Goal: Task Accomplishment & Management: Manage account settings

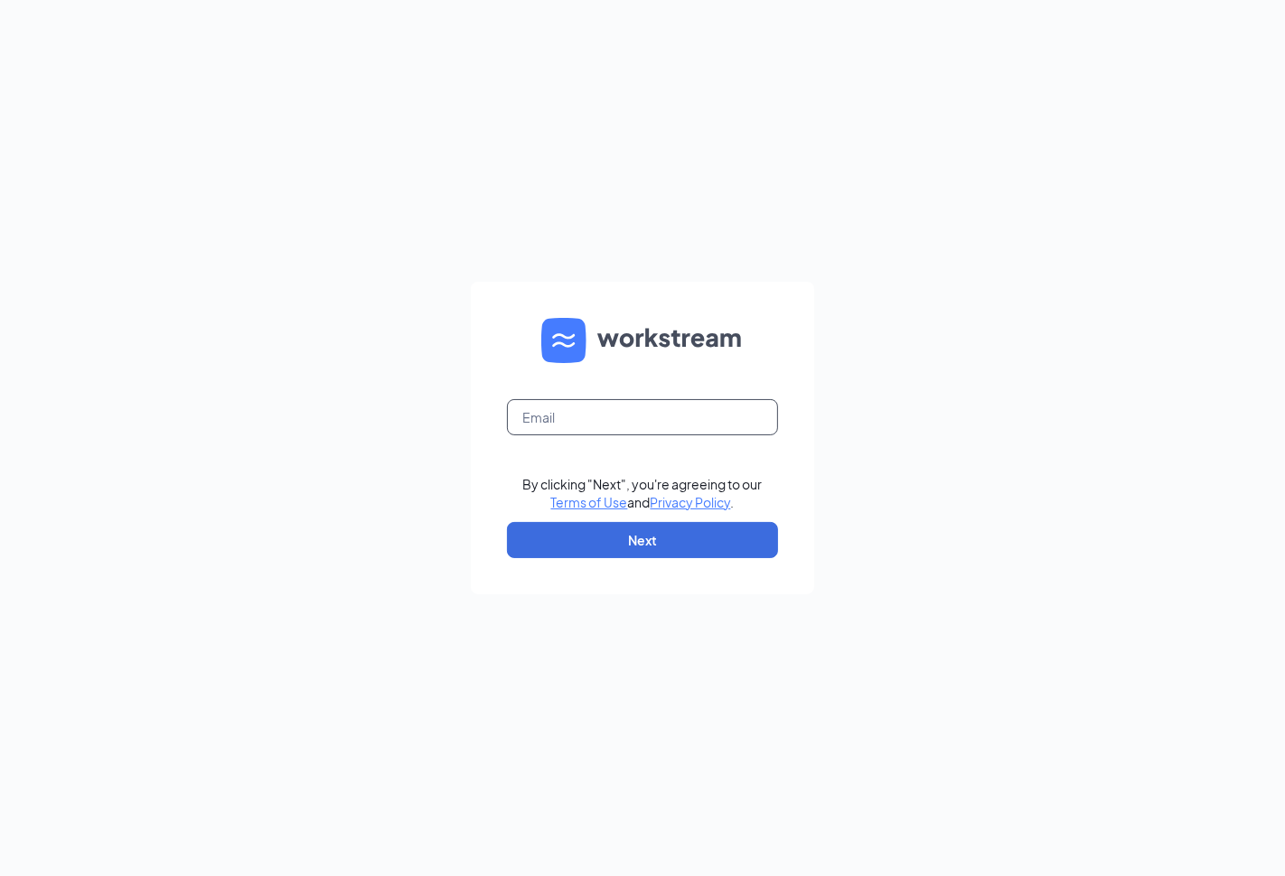
drag, startPoint x: 538, startPoint y: 412, endPoint x: 569, endPoint y: 435, distance: 38.9
click at [552, 427] on input "text" at bounding box center [642, 417] width 271 height 36
type input "[EMAIL_ADDRESS][DOMAIN_NAME]"
click at [604, 539] on button "Next" at bounding box center [642, 540] width 271 height 36
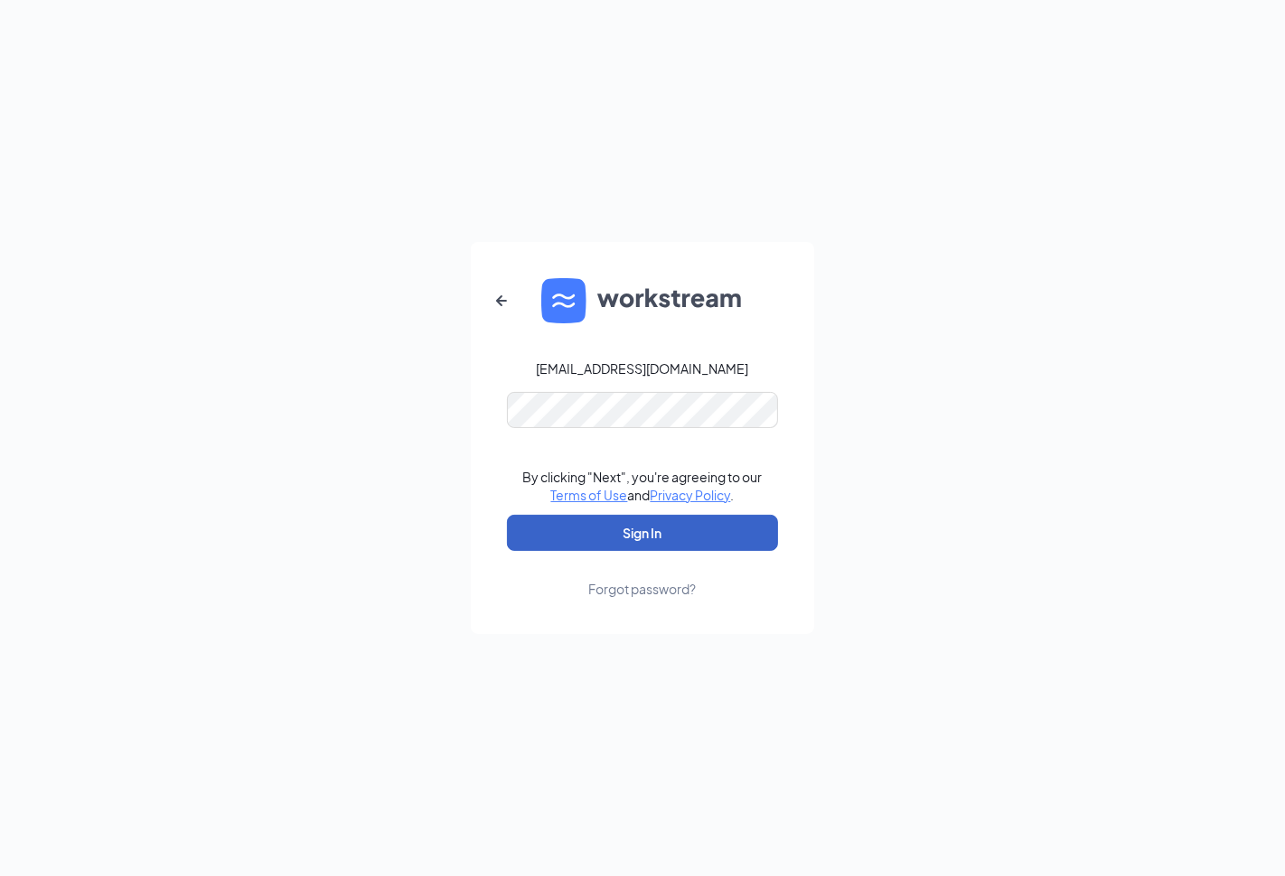
click at [626, 540] on button "Sign In" at bounding box center [642, 533] width 271 height 36
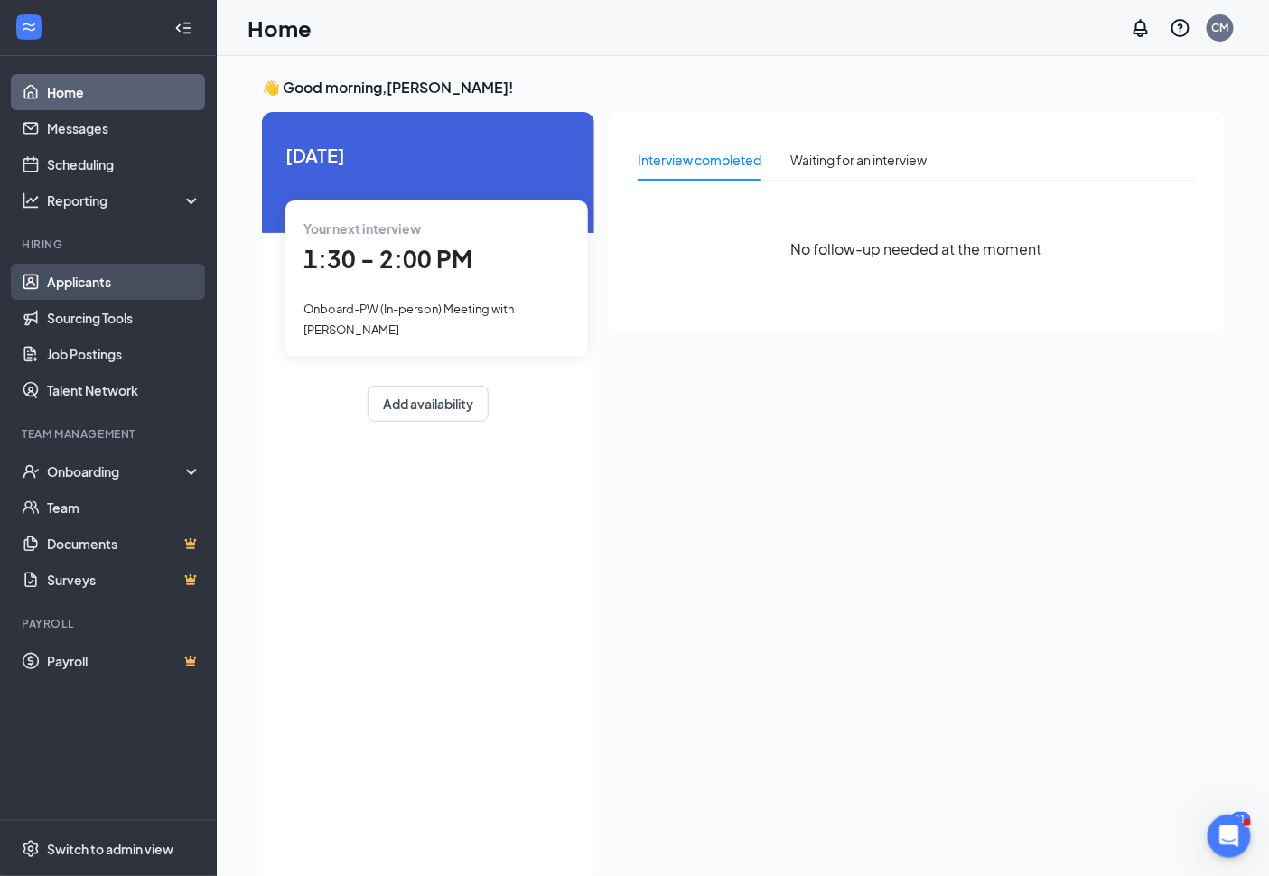
click at [94, 281] on link "Applicants" at bounding box center [124, 282] width 155 height 36
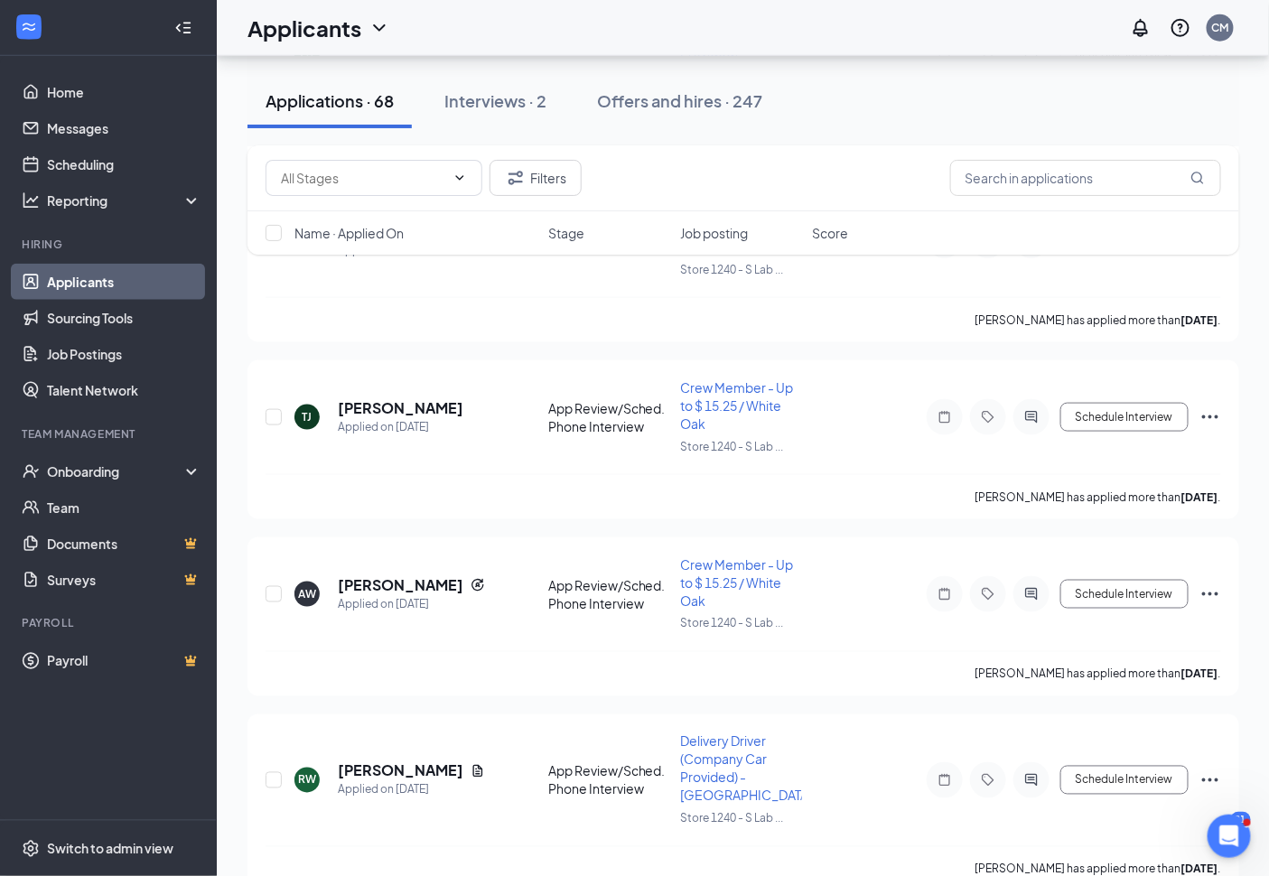
scroll to position [2309, 0]
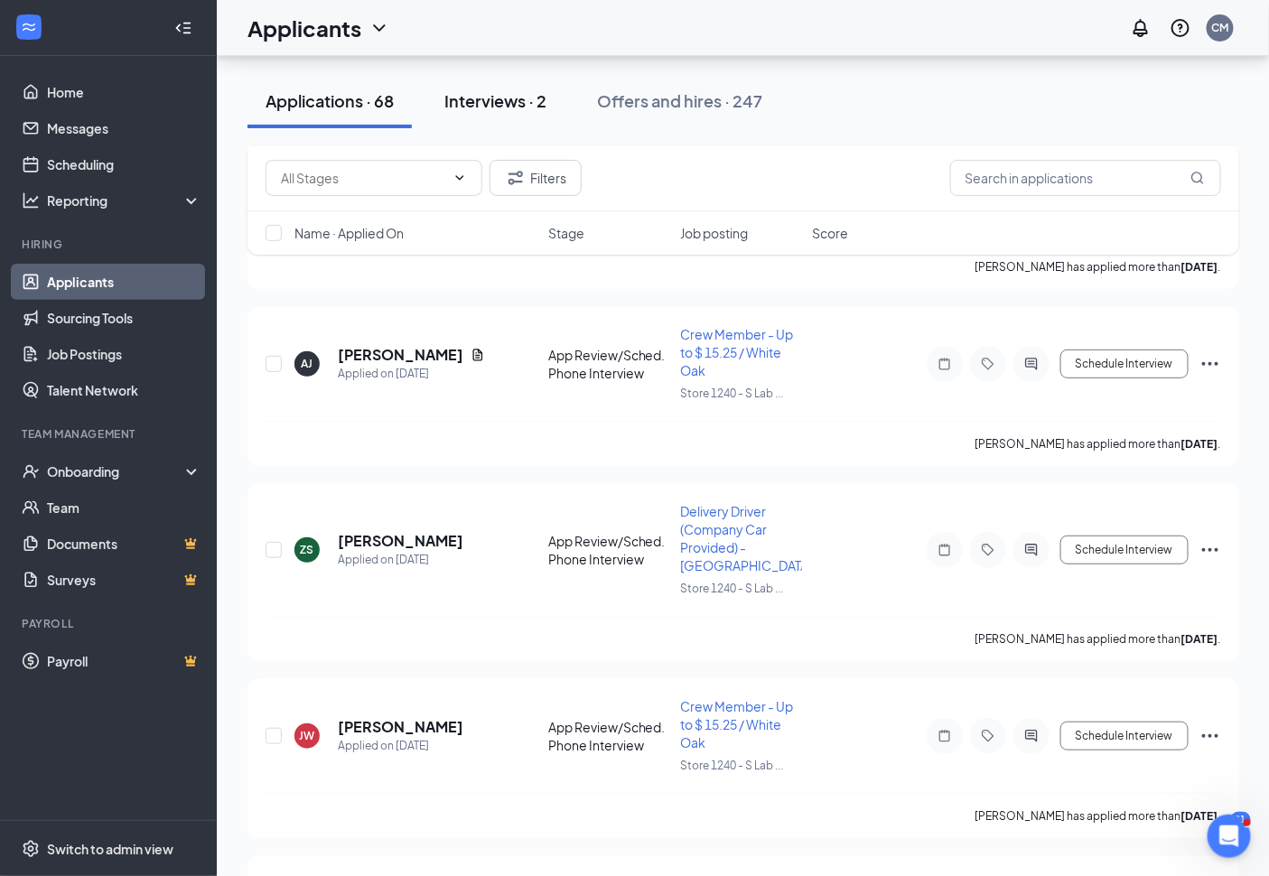
click at [498, 93] on div "Interviews · 2" at bounding box center [496, 100] width 102 height 23
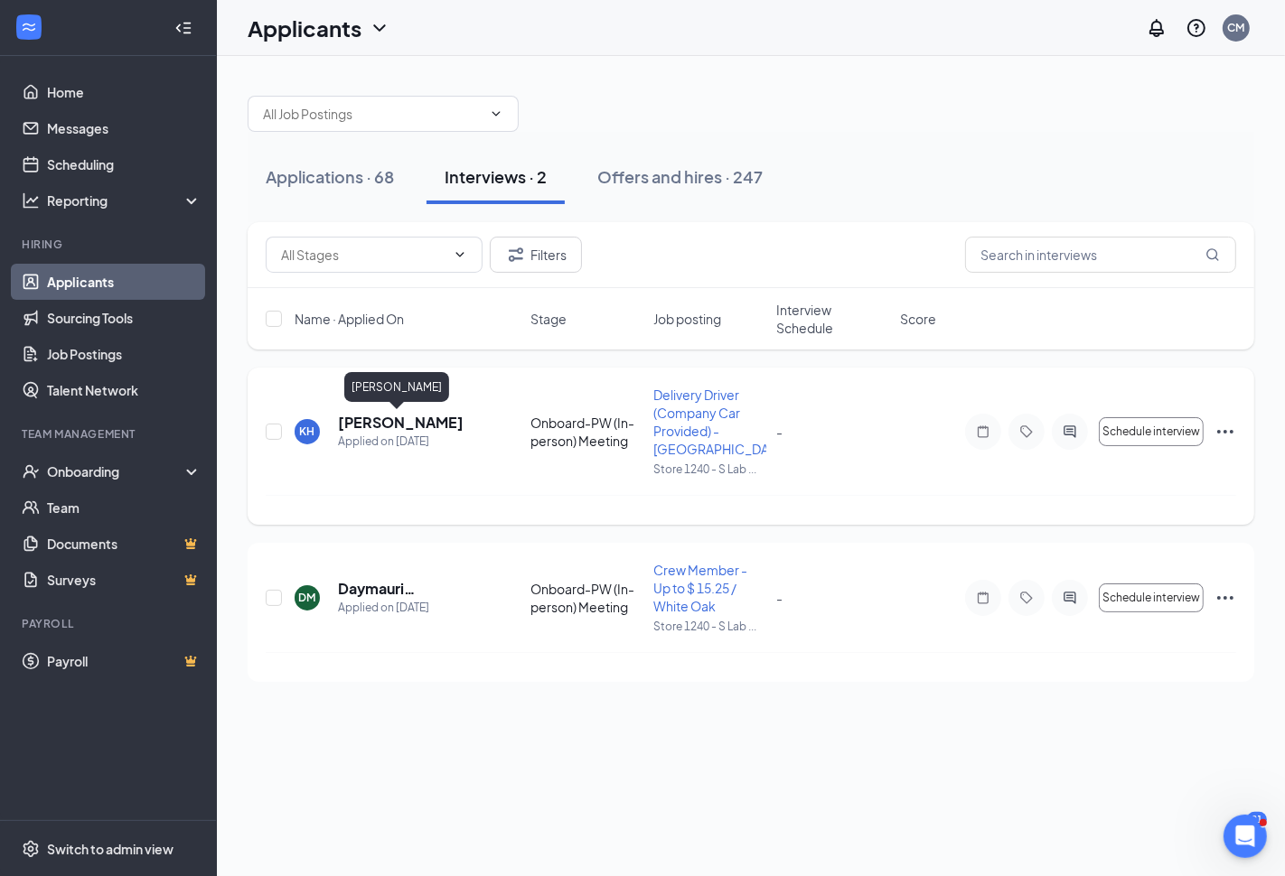
click at [418, 414] on h5 "[PERSON_NAME]" at bounding box center [401, 423] width 126 height 20
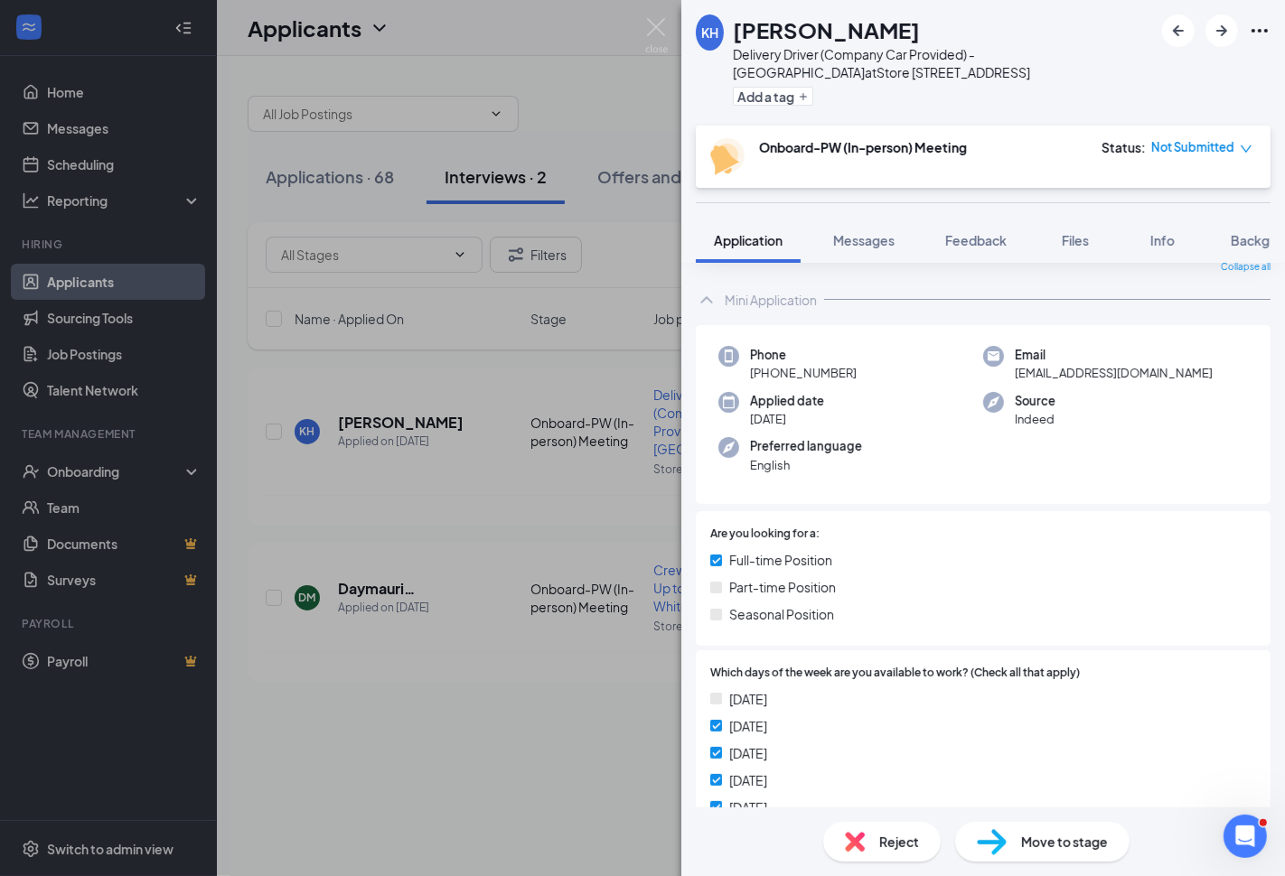
scroll to position [100, 0]
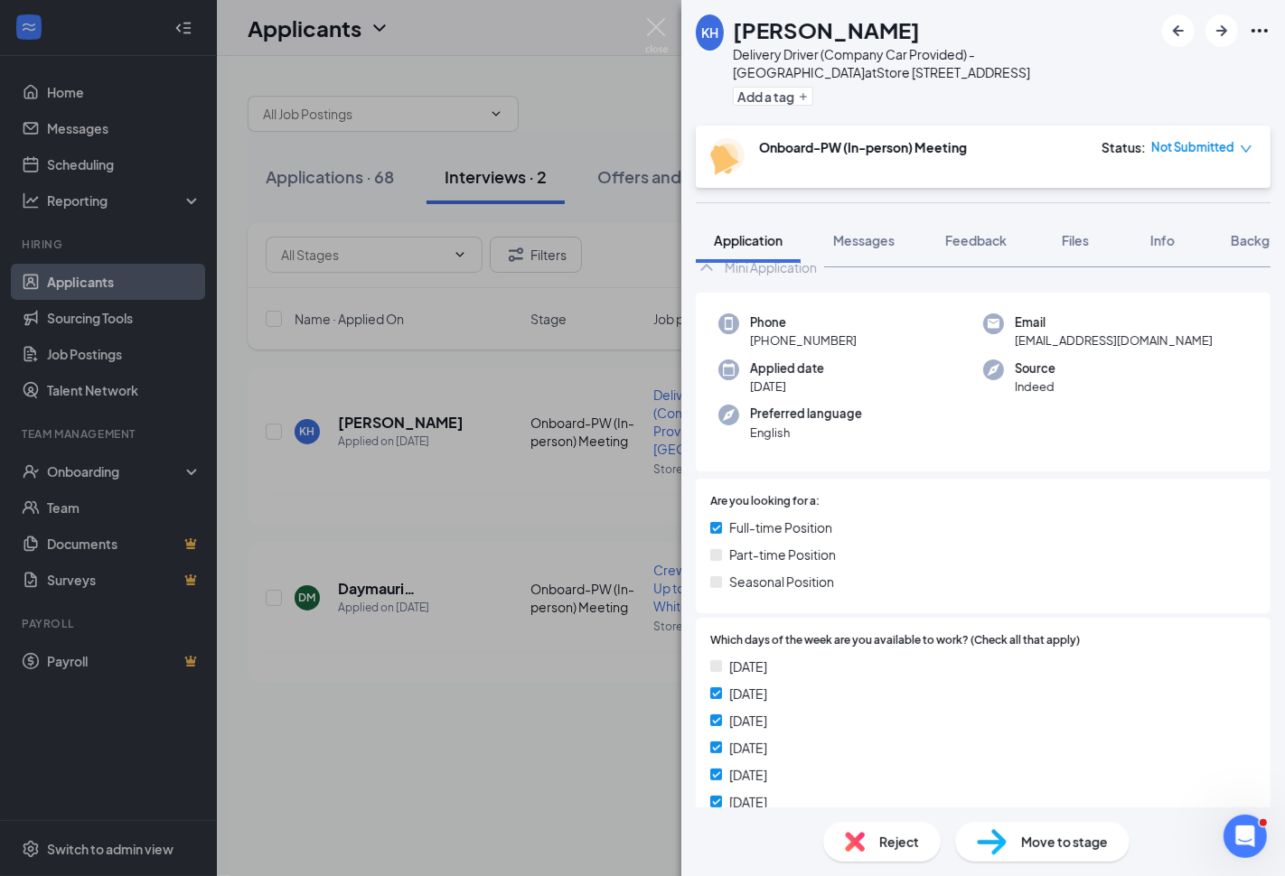
click at [1084, 846] on span "Move to stage" at bounding box center [1064, 842] width 87 height 20
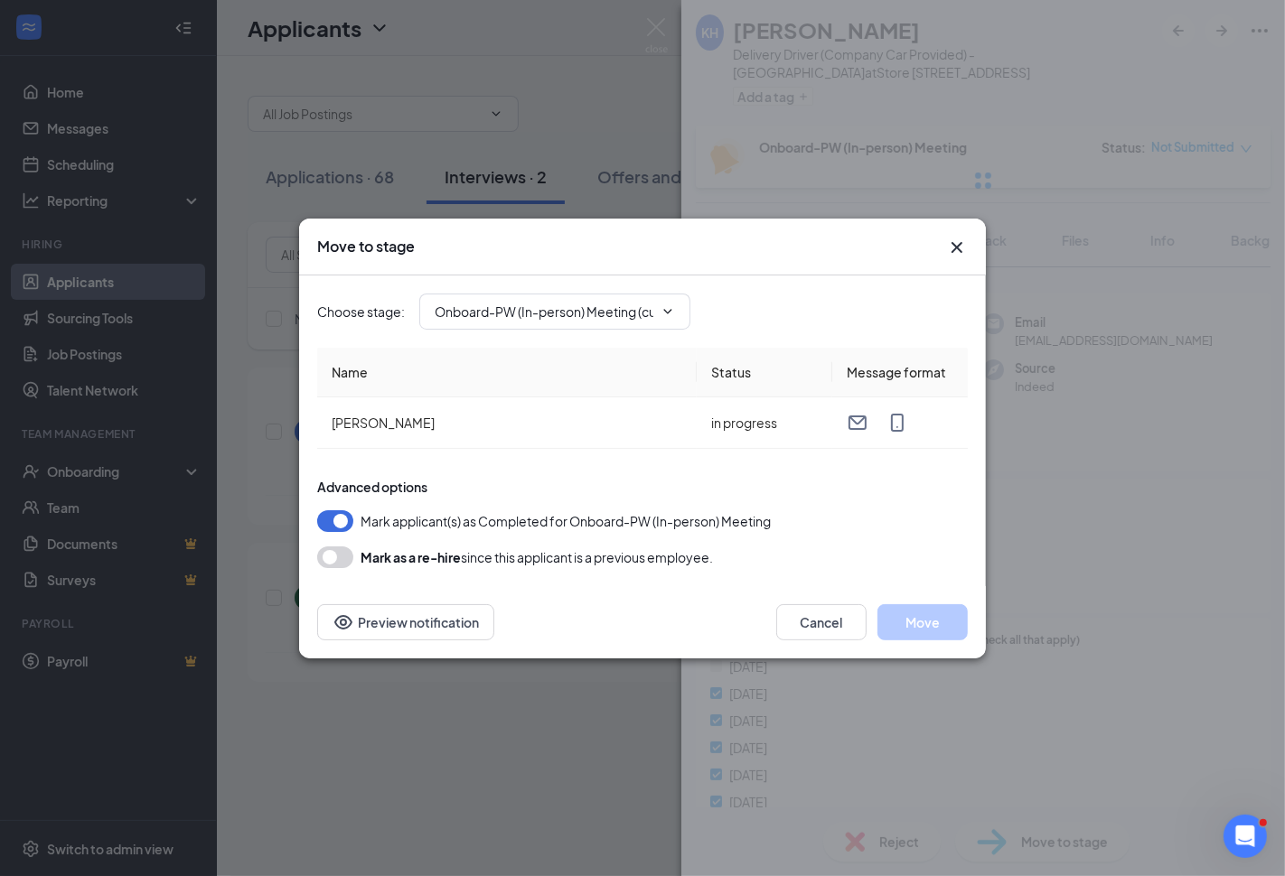
type input "Hiring Complete (final stage)"
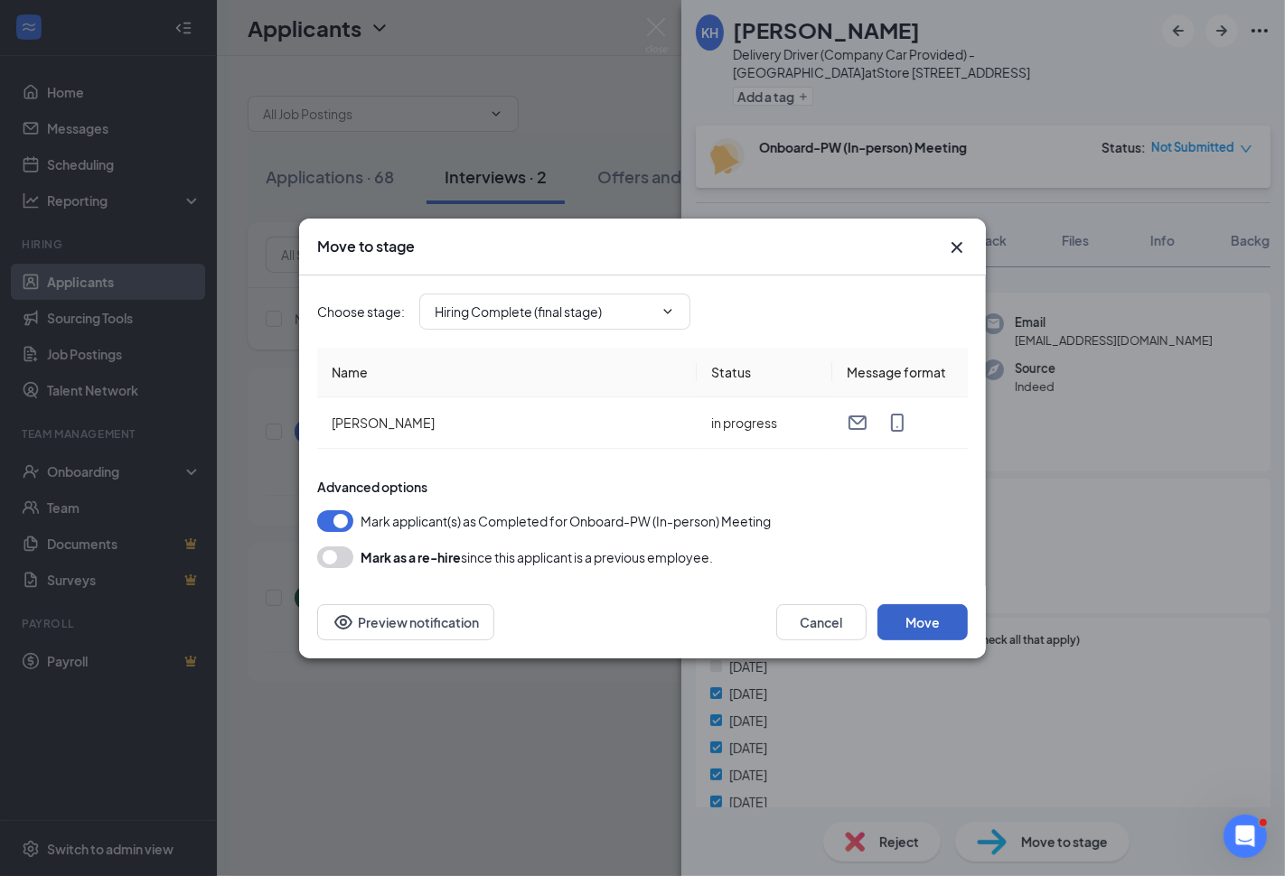
click at [935, 619] on button "Move" at bounding box center [922, 622] width 90 height 36
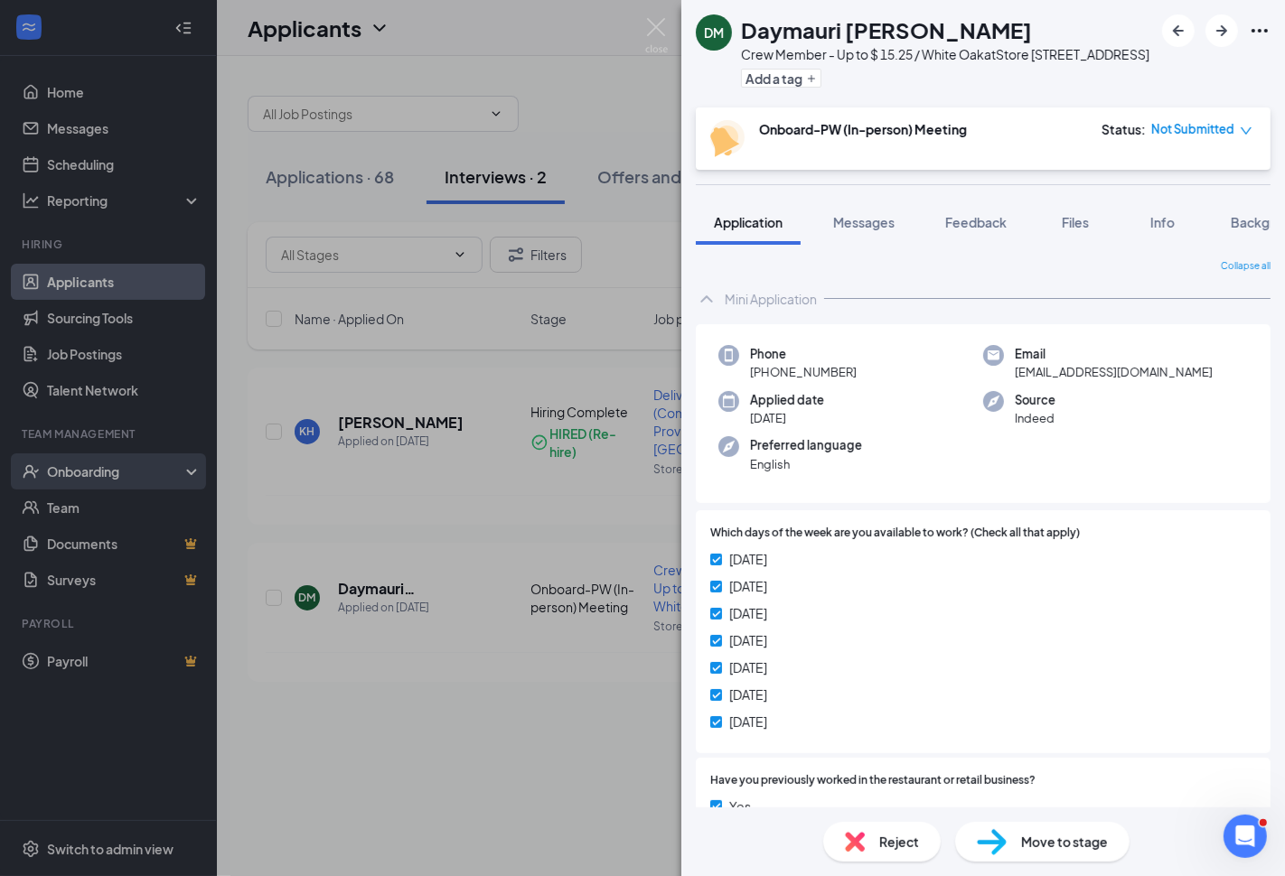
drag, startPoint x: 157, startPoint y: 630, endPoint x: 119, endPoint y: 476, distance: 158.2
click at [157, 622] on div "DM Daymauri [PERSON_NAME] Crew Member - Up to $ 15.25 / White Oak at Store [STR…" at bounding box center [642, 438] width 1285 height 876
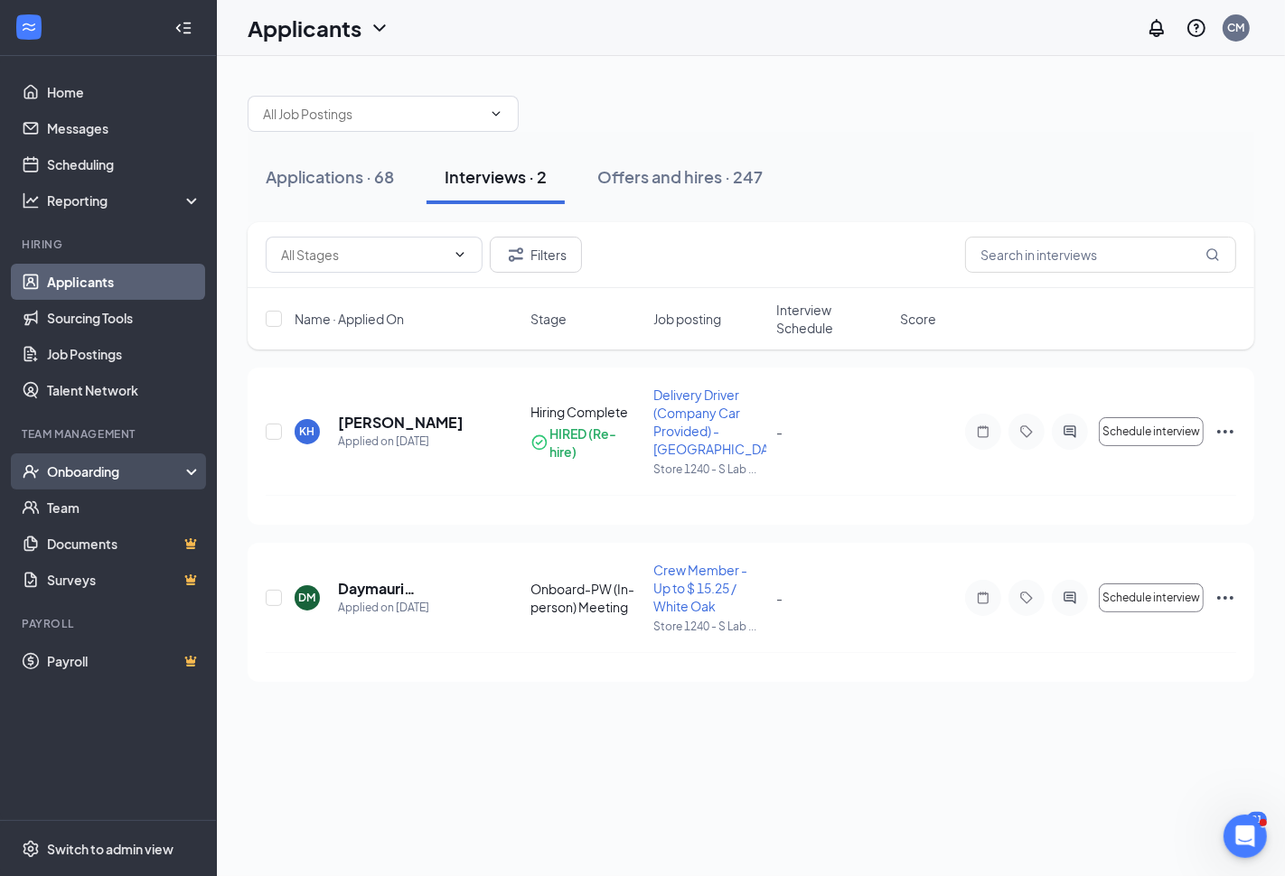
click at [112, 470] on div "Onboarding" at bounding box center [116, 472] width 139 height 18
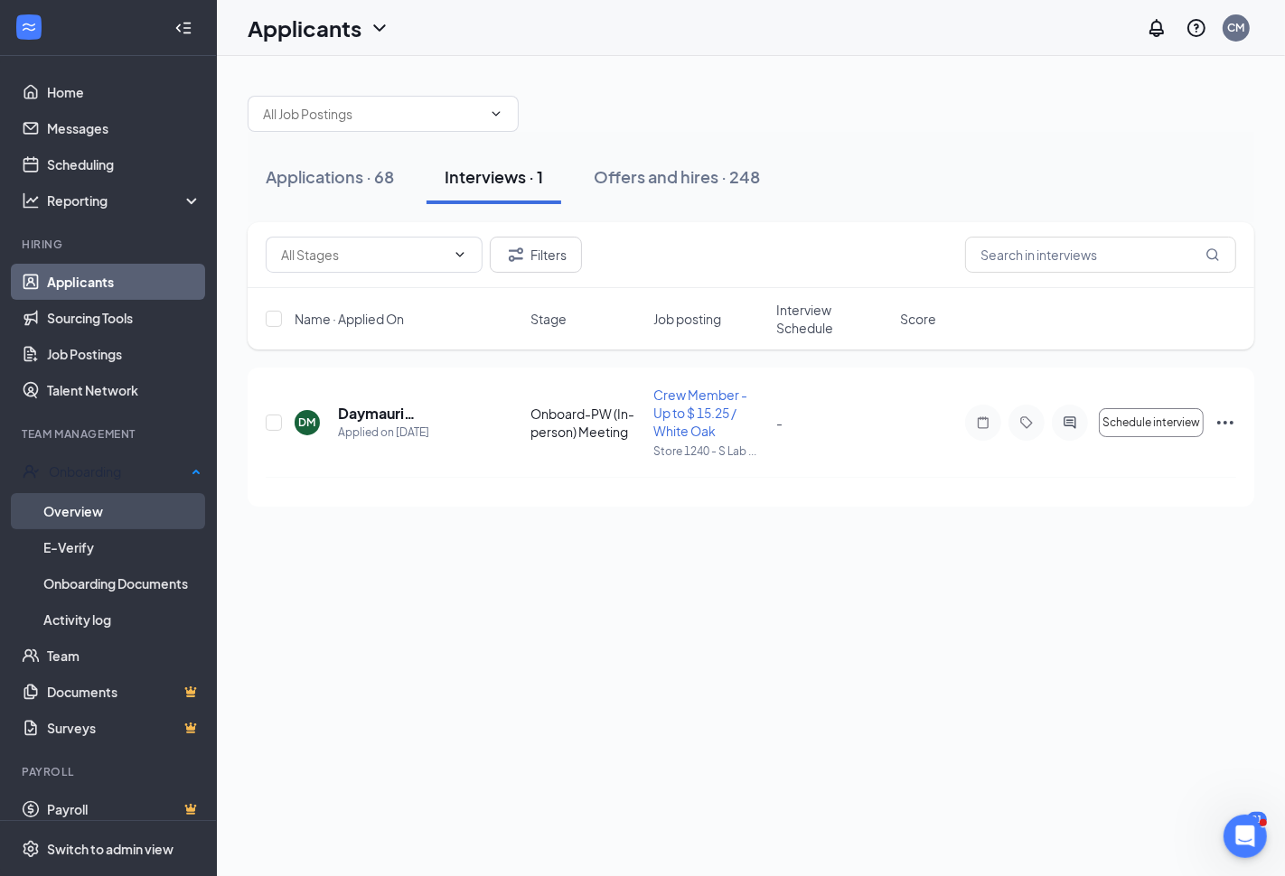
click at [82, 508] on link "Overview" at bounding box center [122, 511] width 158 height 36
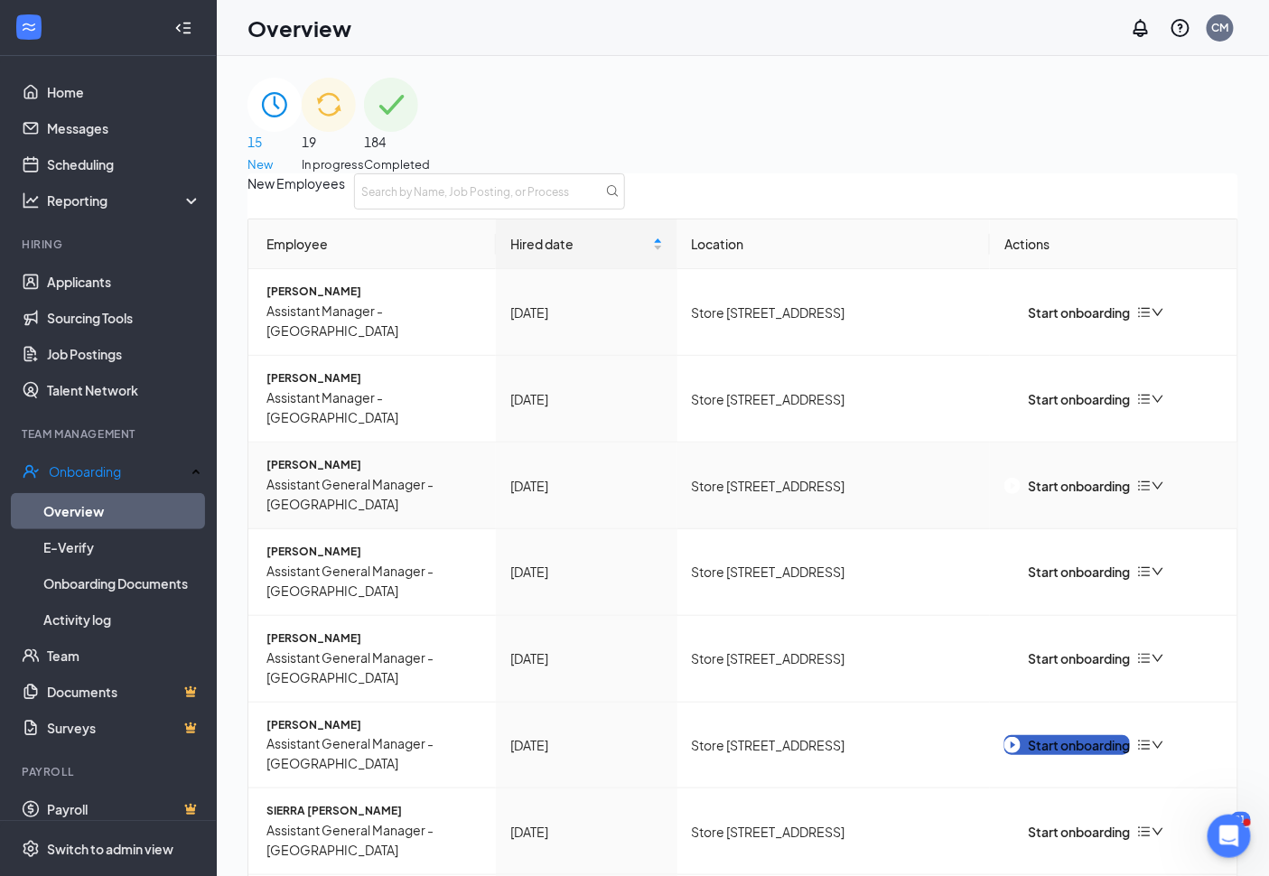
drag, startPoint x: 1066, startPoint y: 643, endPoint x: 1091, endPoint y: 687, distance: 49.8
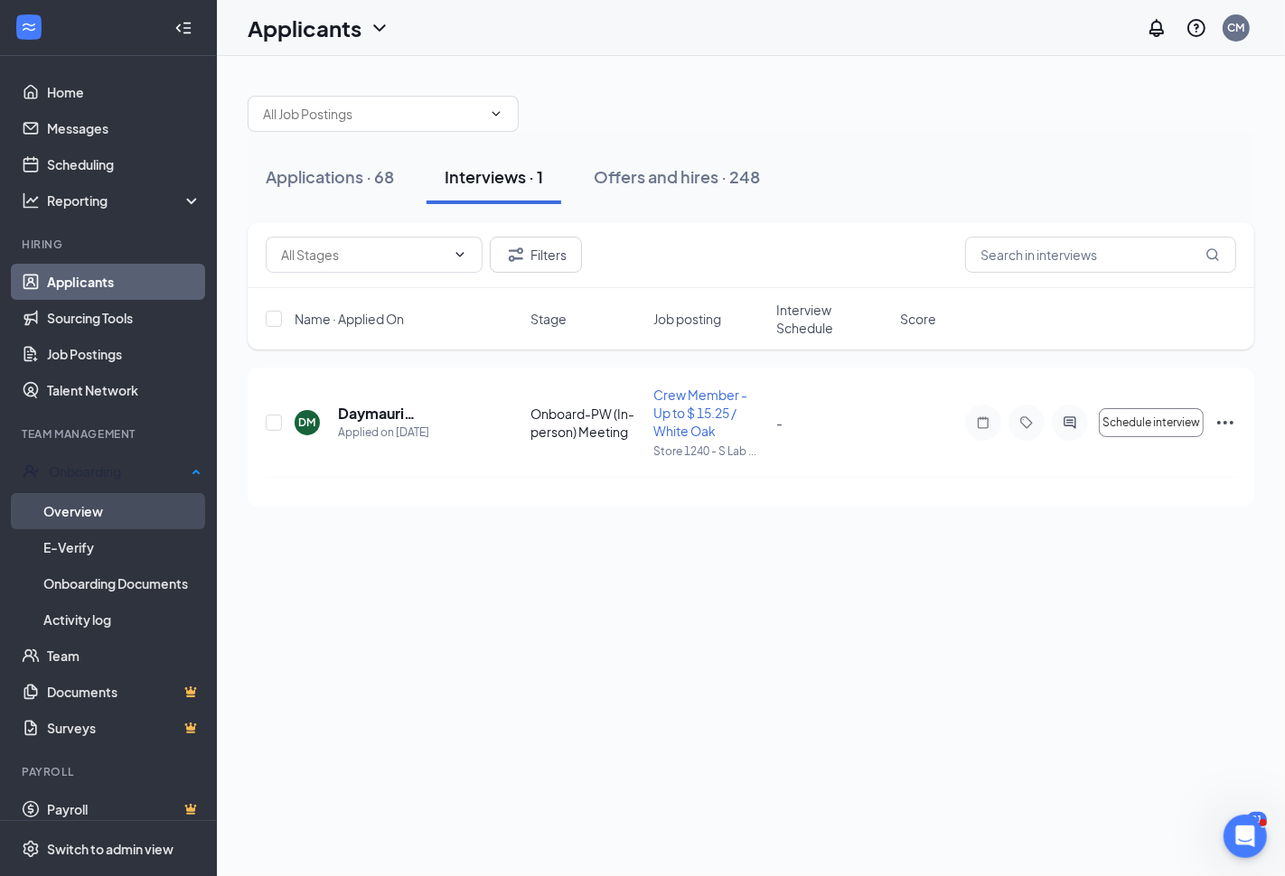
click at [86, 501] on link "Overview" at bounding box center [122, 511] width 158 height 36
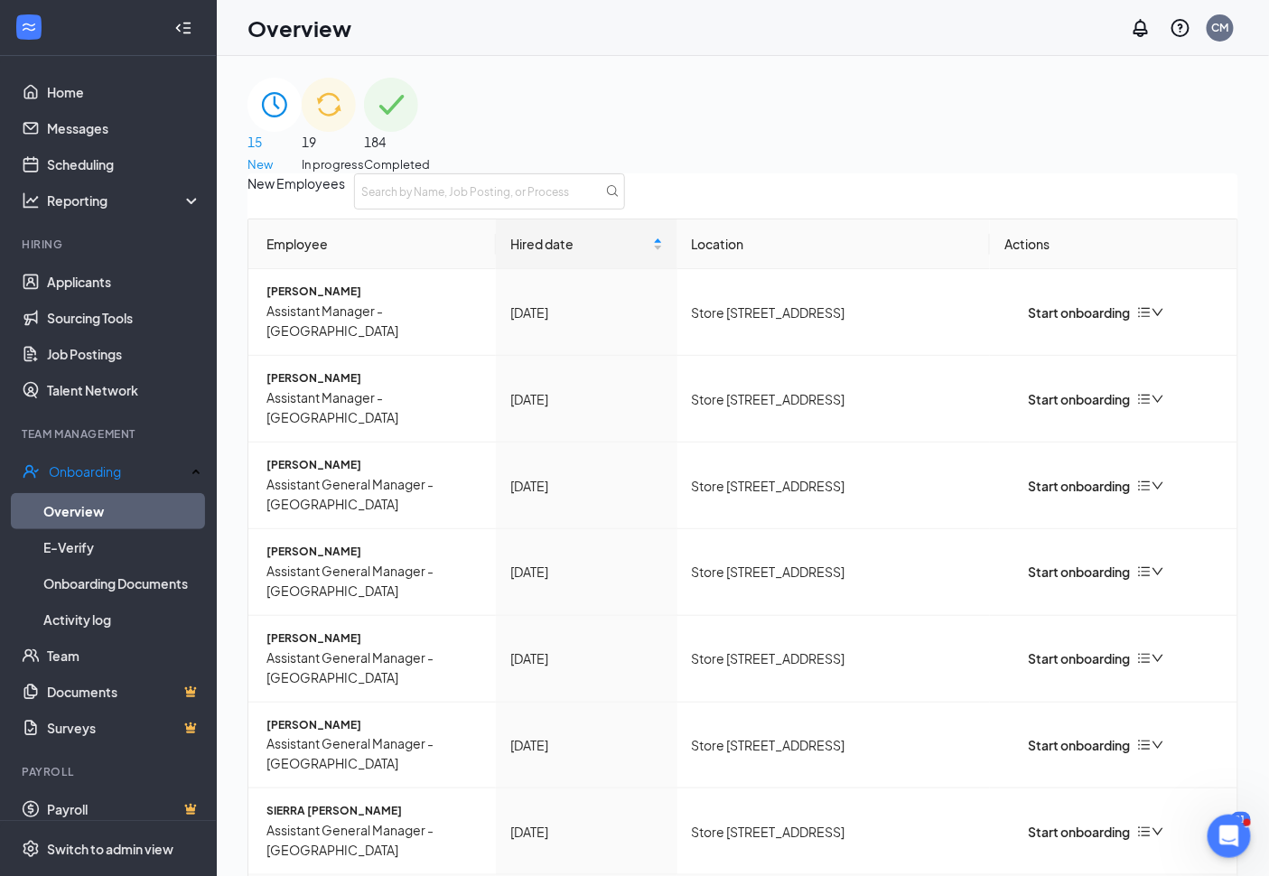
scroll to position [186, 0]
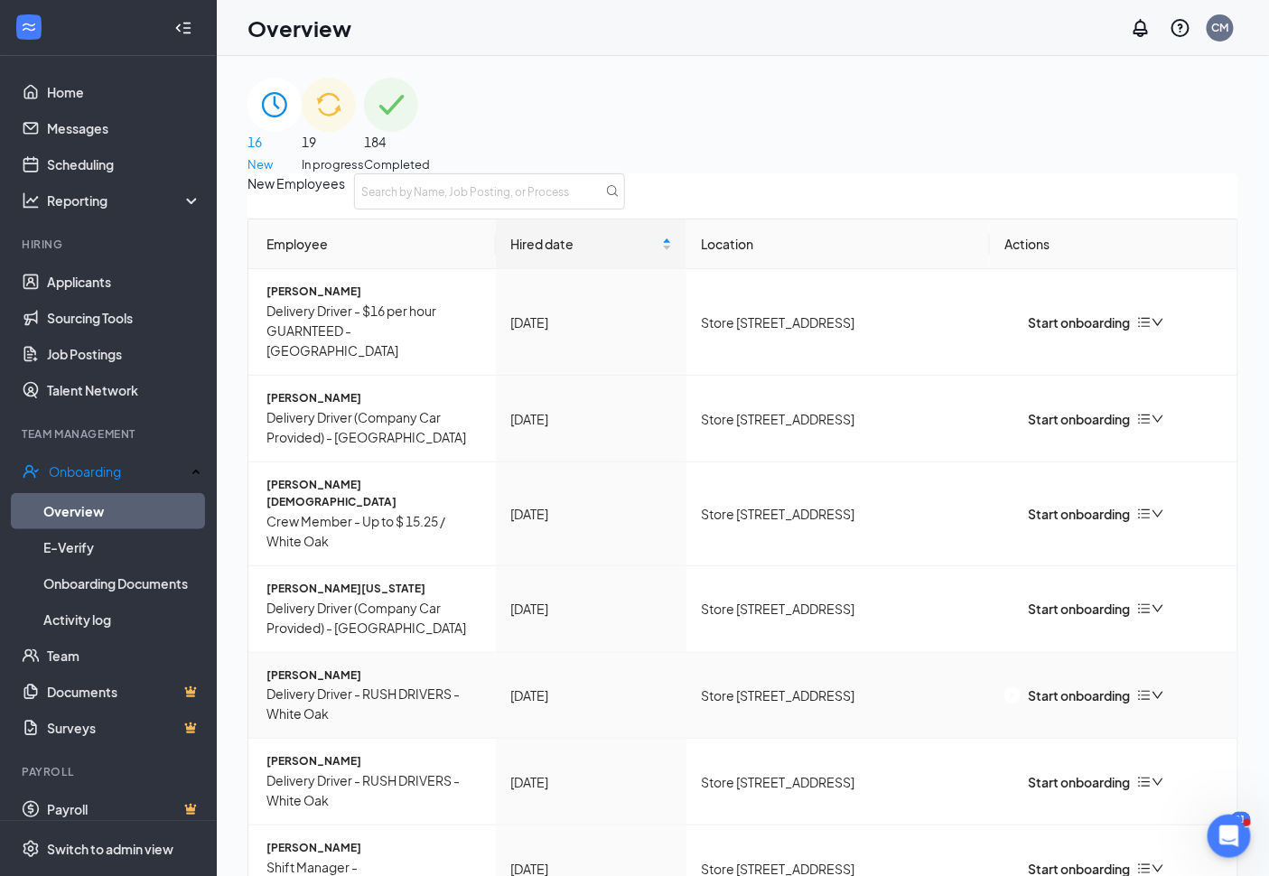
scroll to position [145, 0]
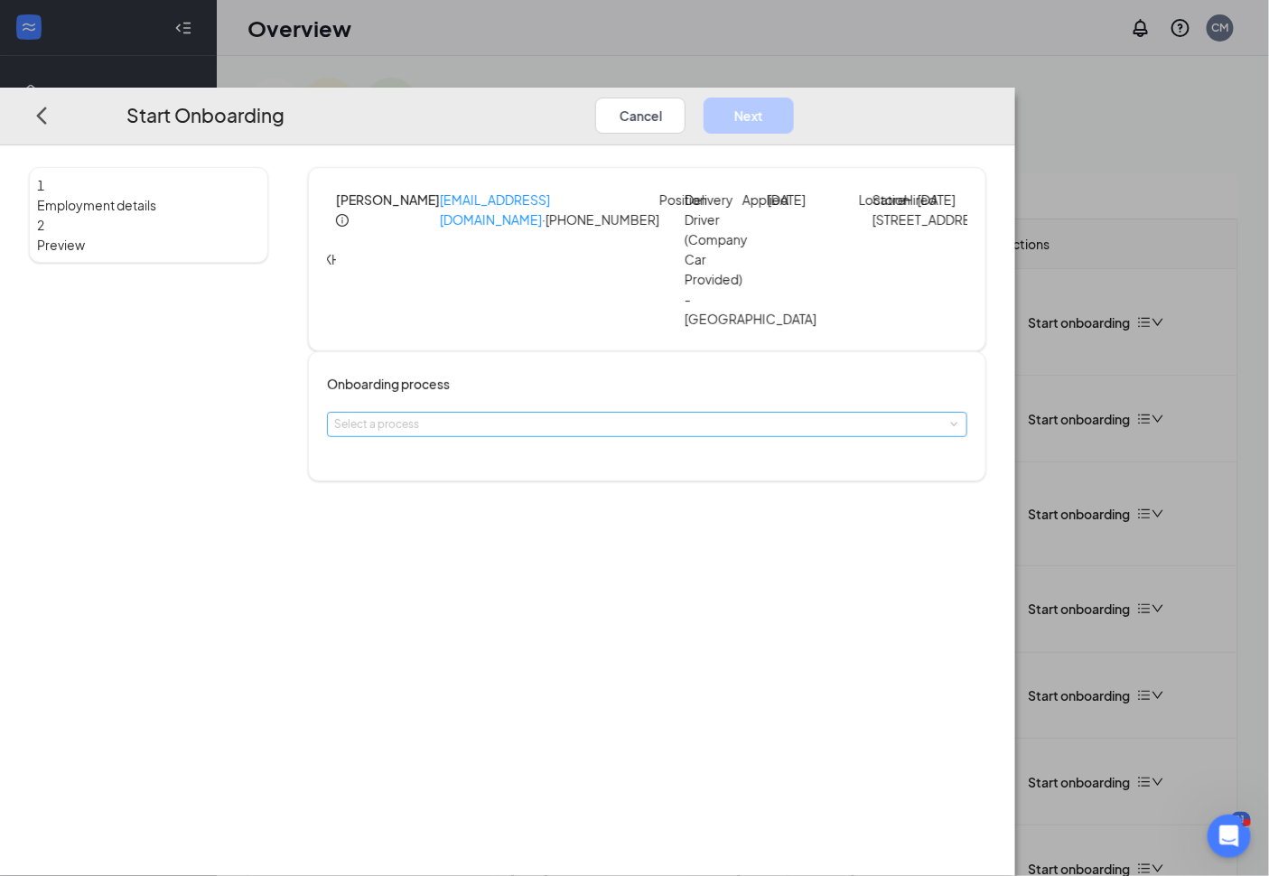
click at [651, 416] on div "Select a process" at bounding box center [643, 425] width 618 height 18
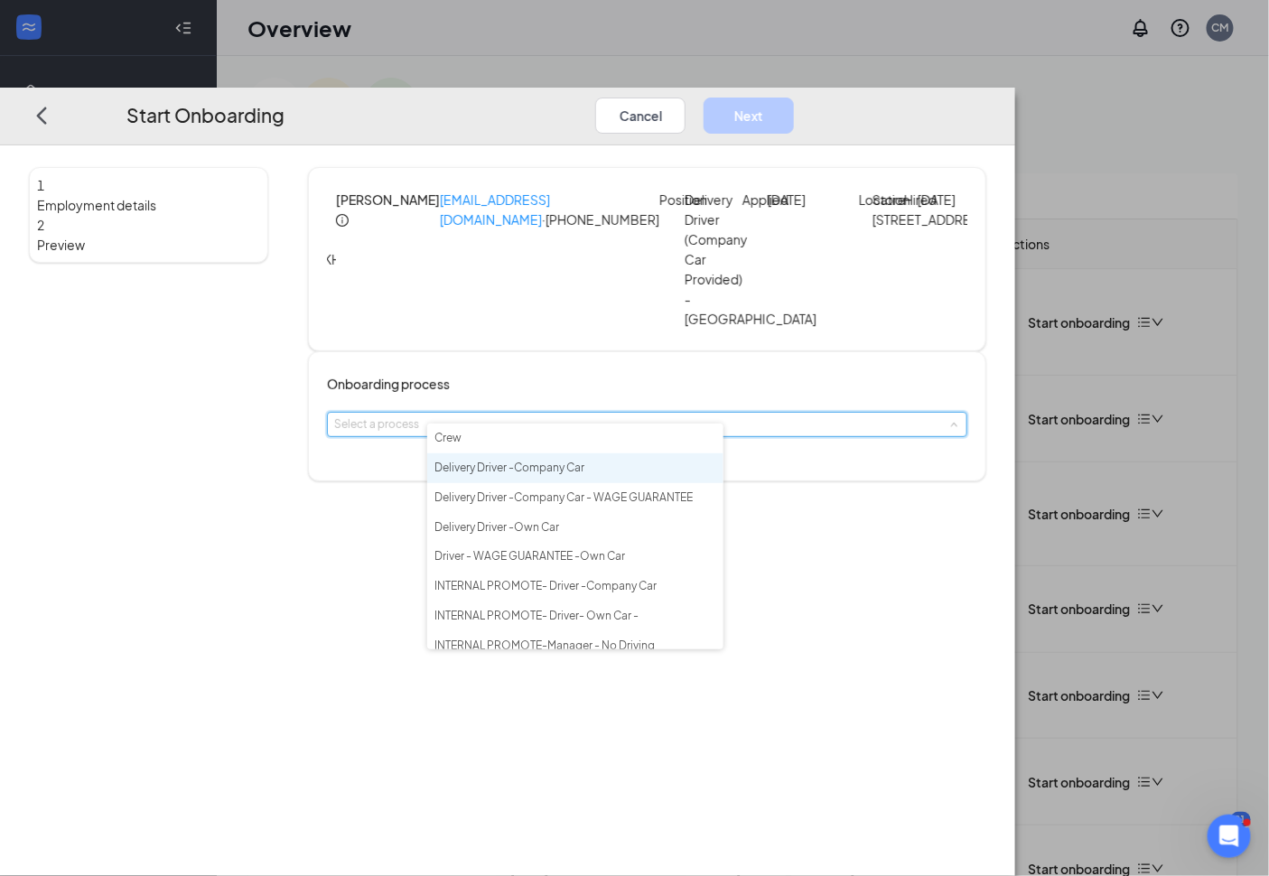
click at [585, 468] on span "Delivery Driver -Company Car" at bounding box center [510, 468] width 150 height 14
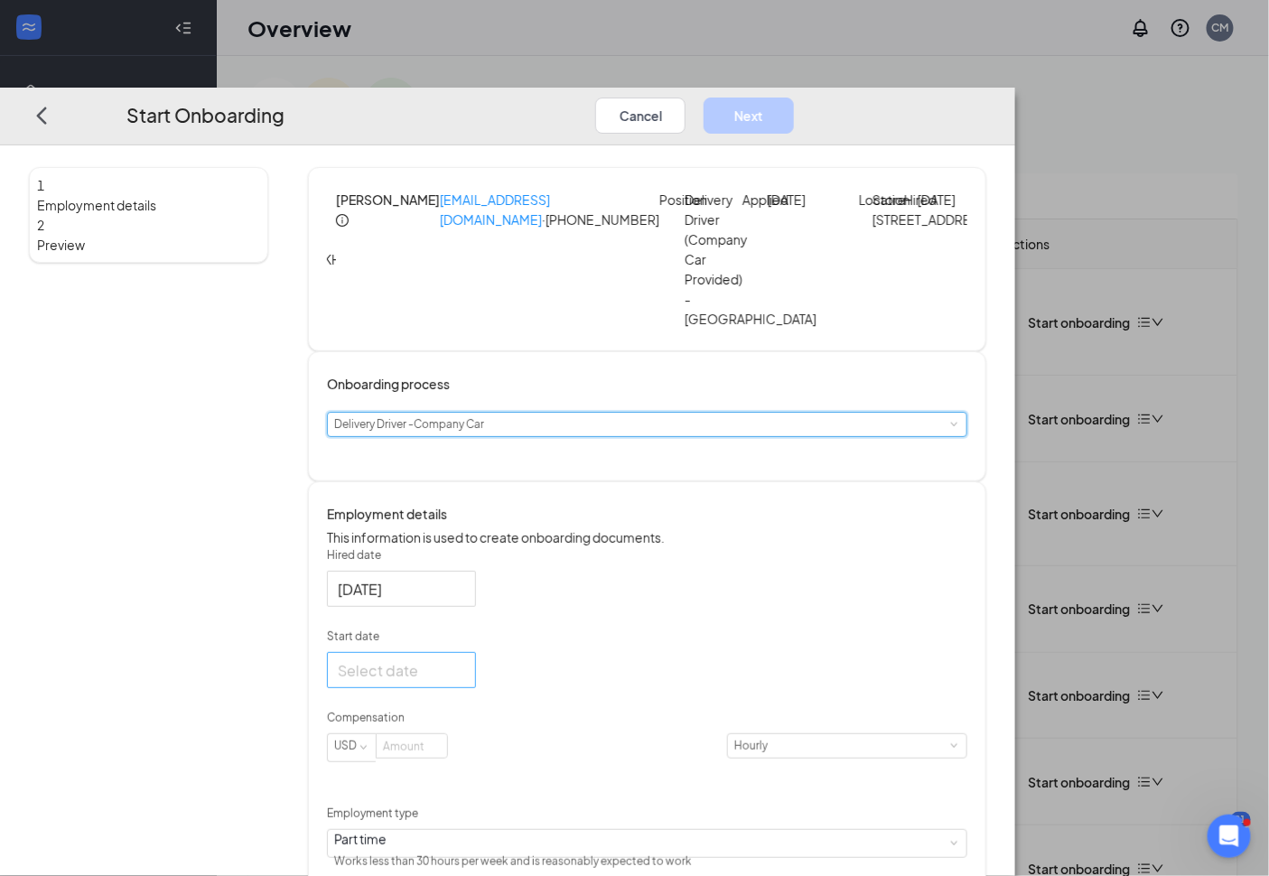
click at [462, 672] on input "Start date" at bounding box center [400, 671] width 124 height 23
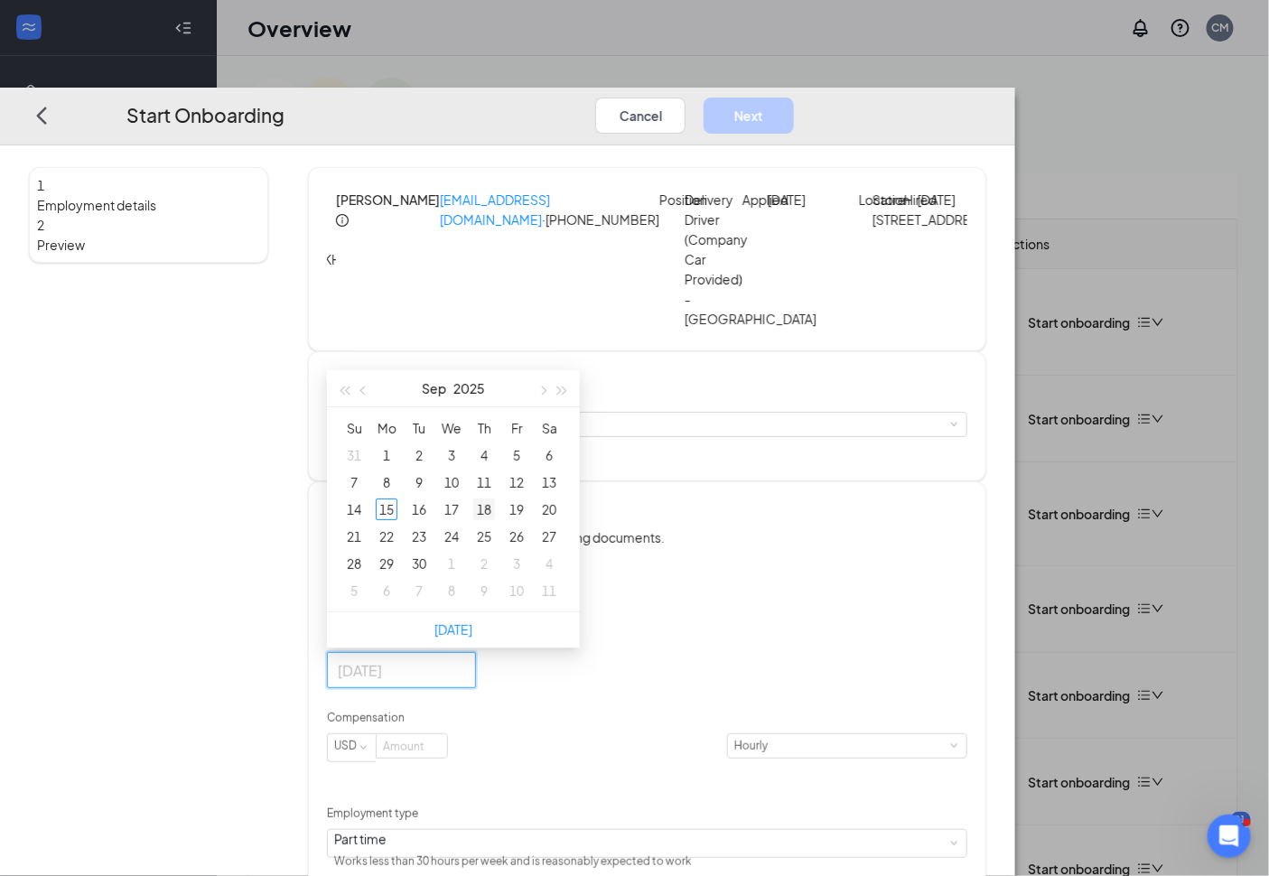
type input "[DATE]"
click at [495, 515] on div "18" at bounding box center [484, 510] width 22 height 22
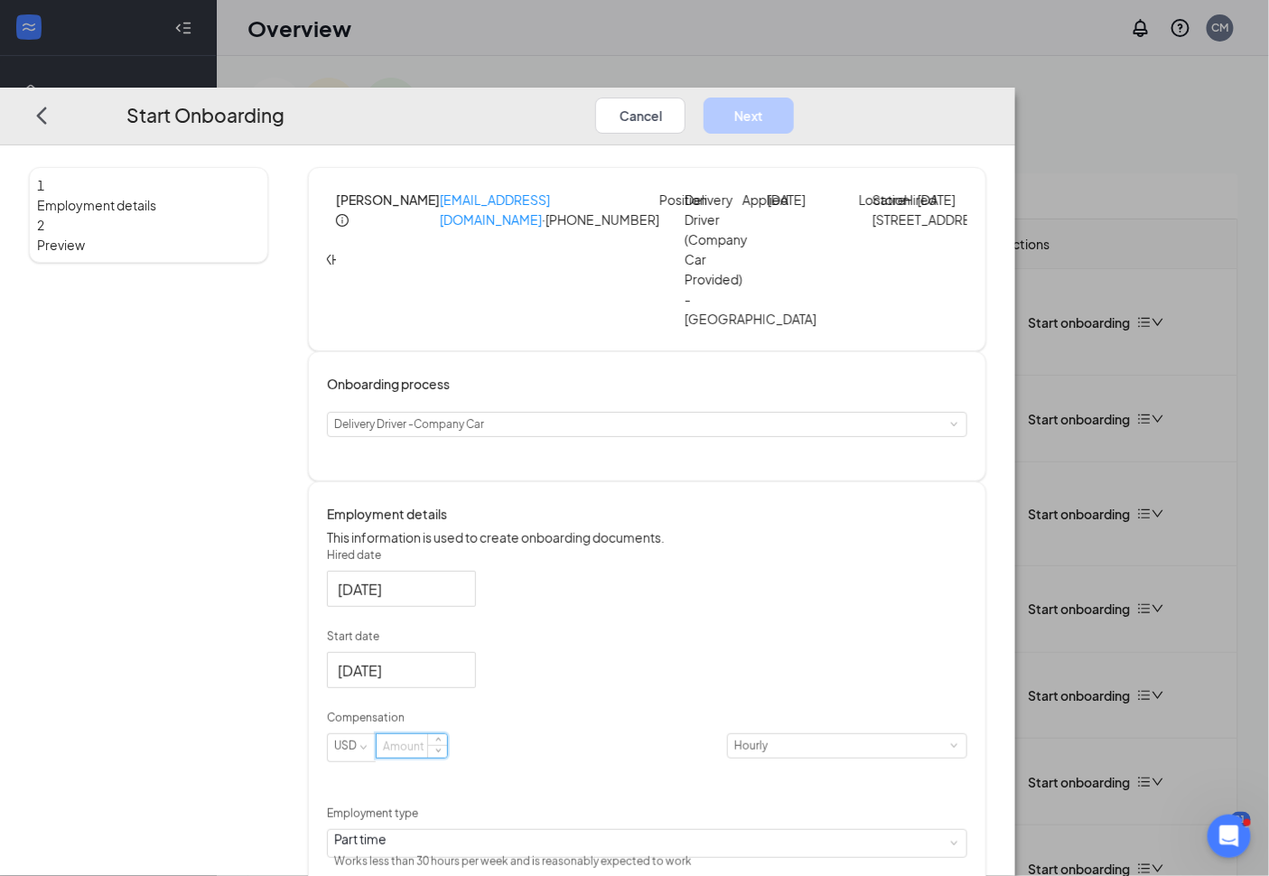
click at [447, 758] on input at bounding box center [412, 746] width 70 height 23
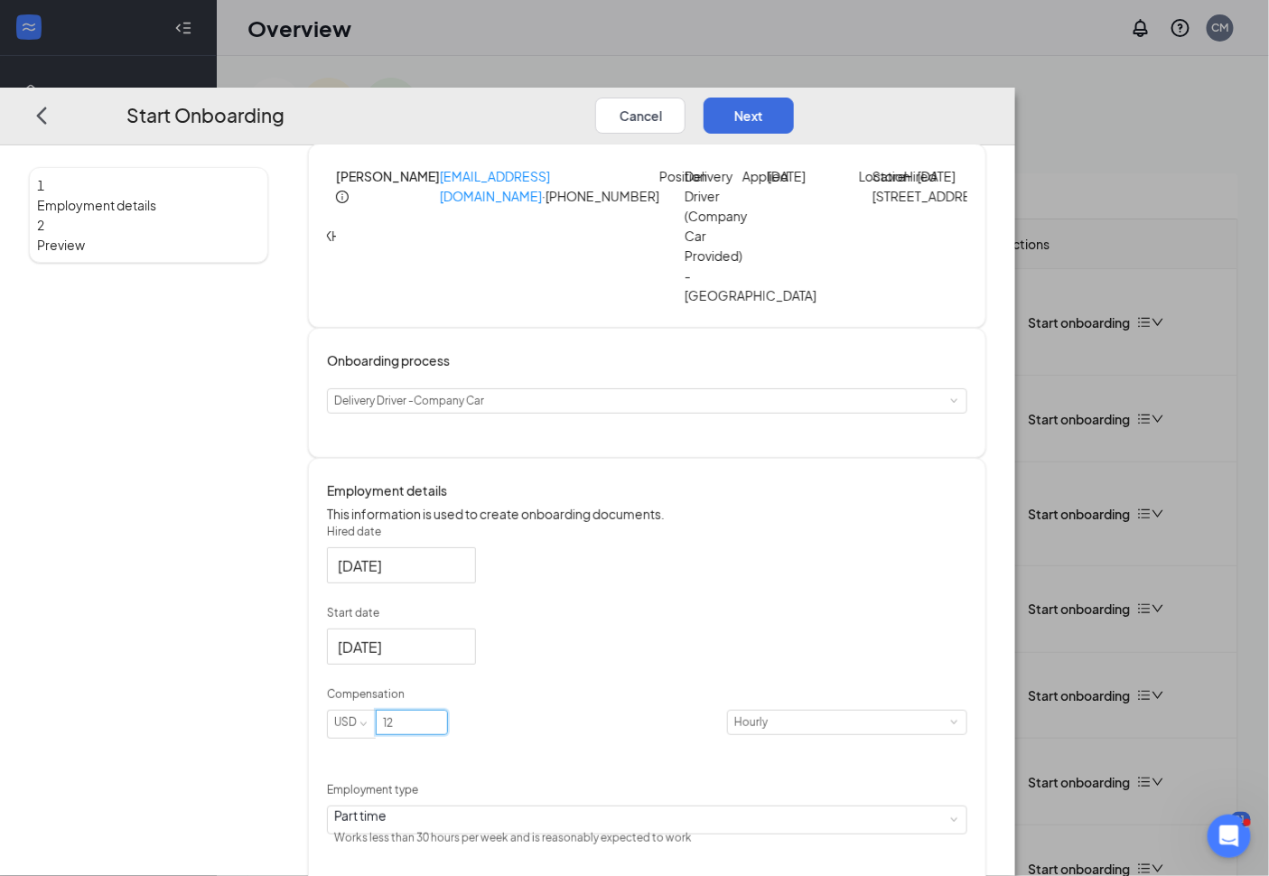
scroll to position [31, 0]
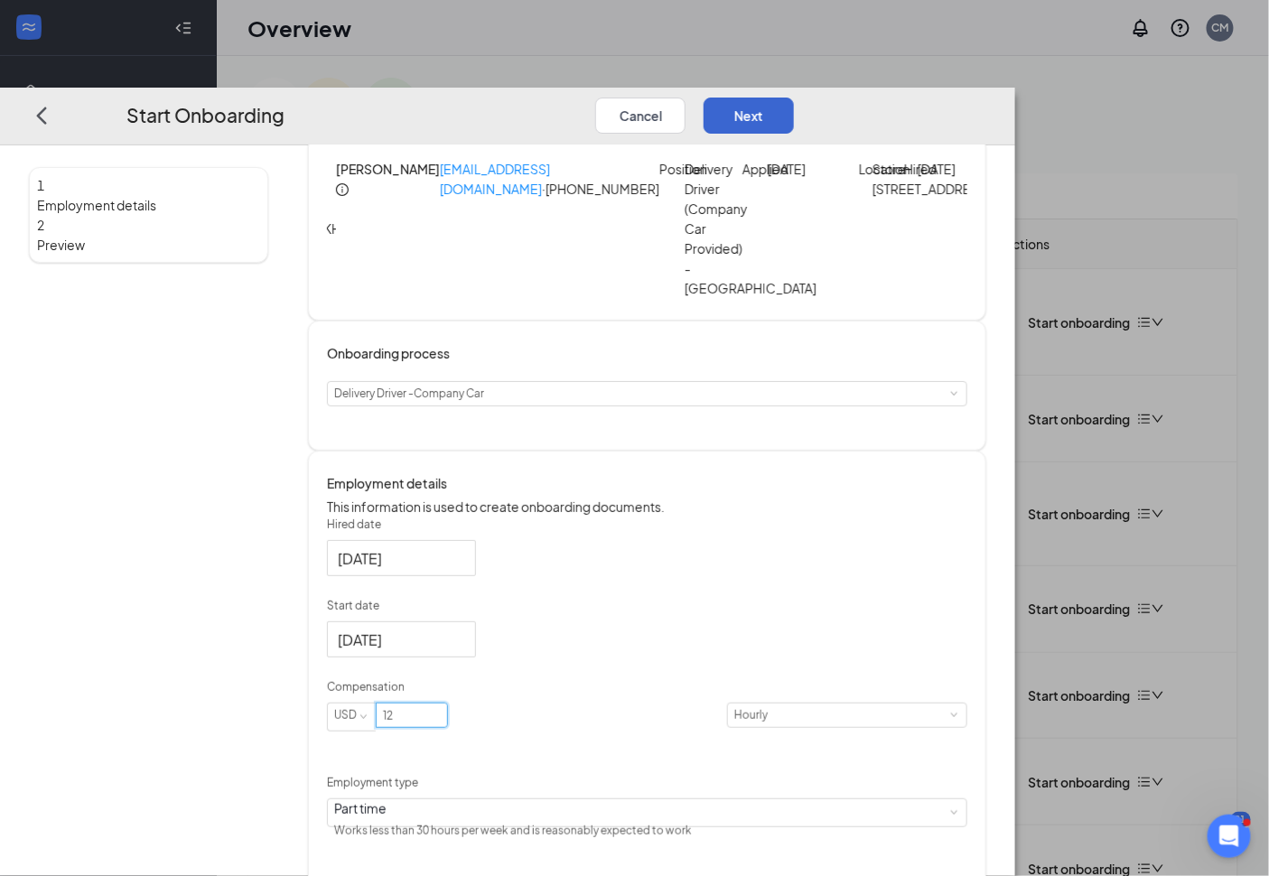
type input "12"
click at [794, 98] on button "Next" at bounding box center [749, 116] width 90 height 36
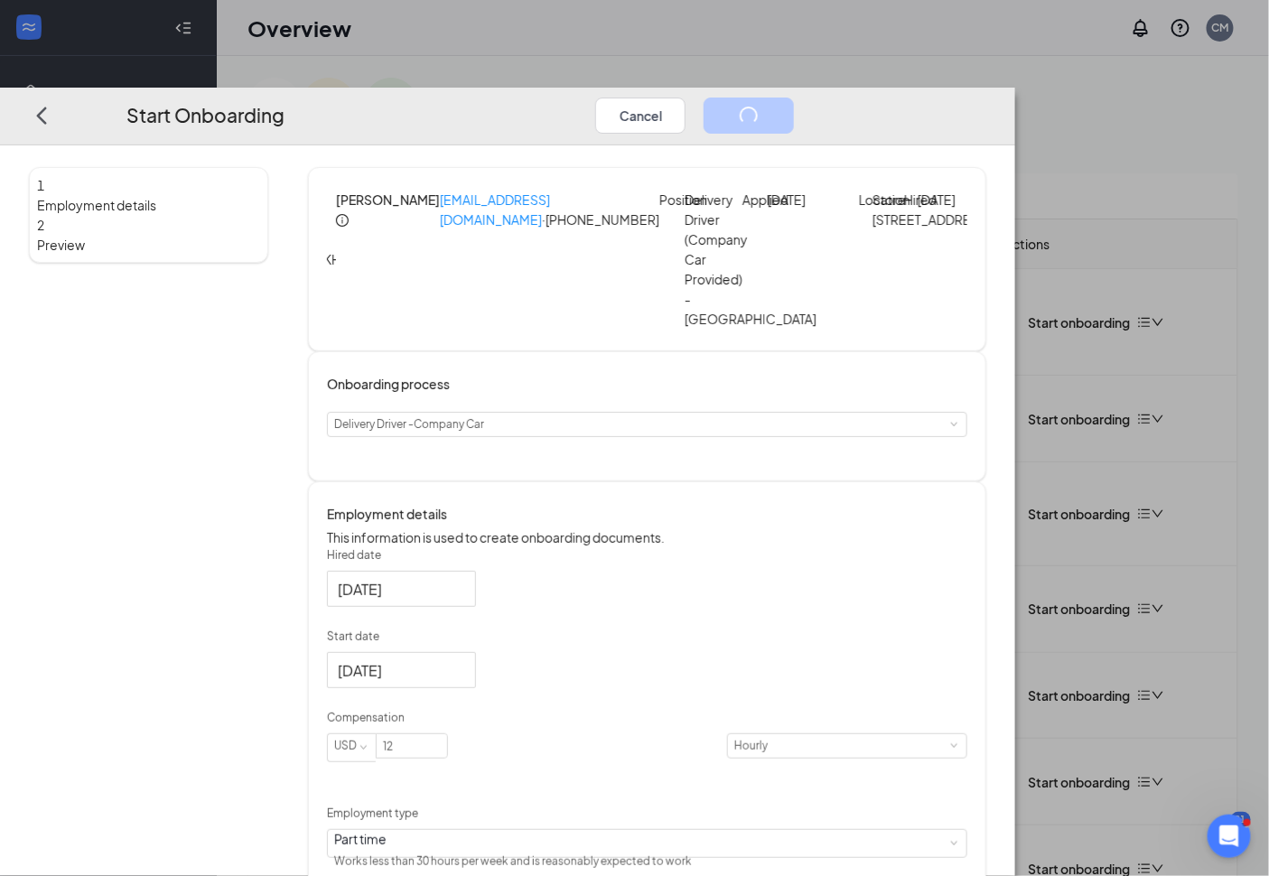
scroll to position [0, 0]
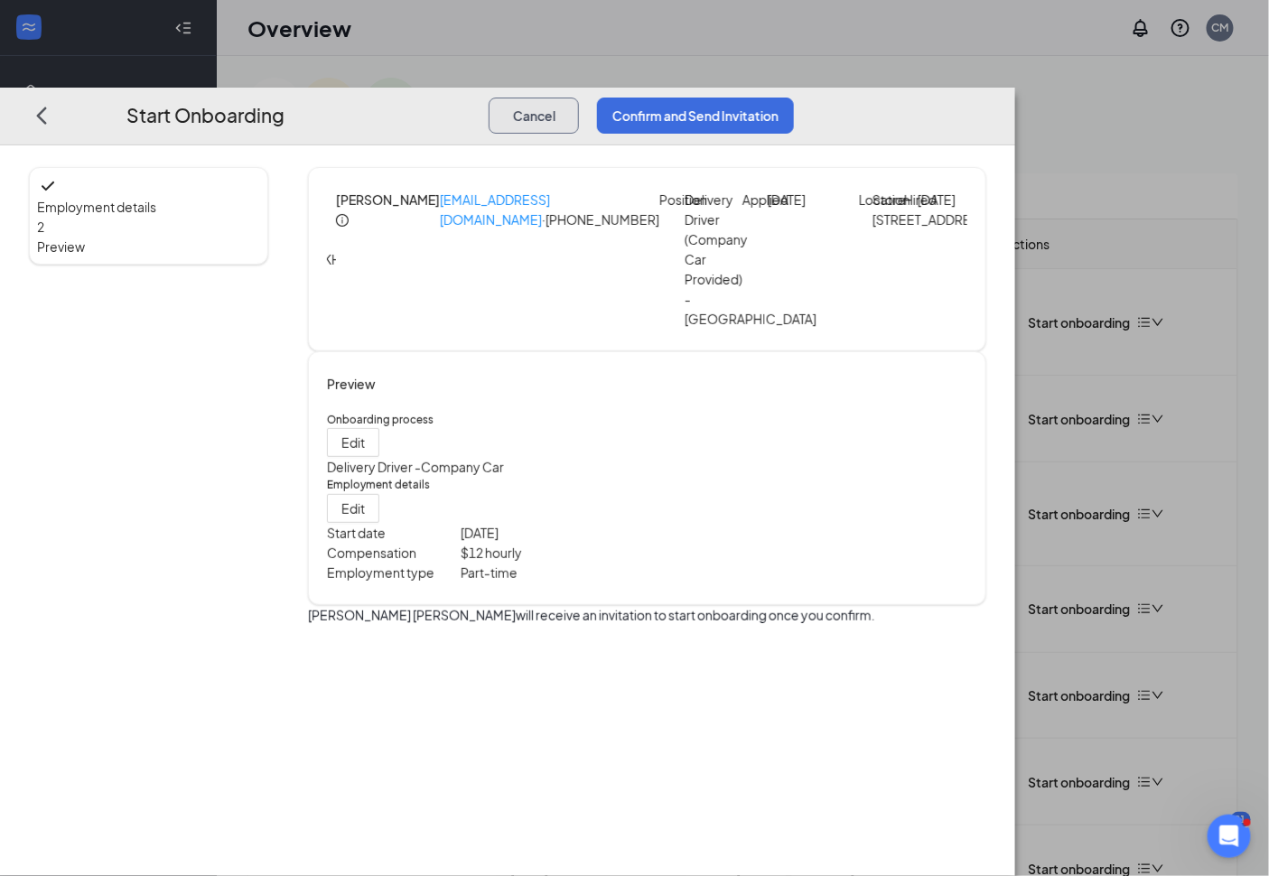
click at [579, 98] on button "Cancel" at bounding box center [534, 116] width 90 height 36
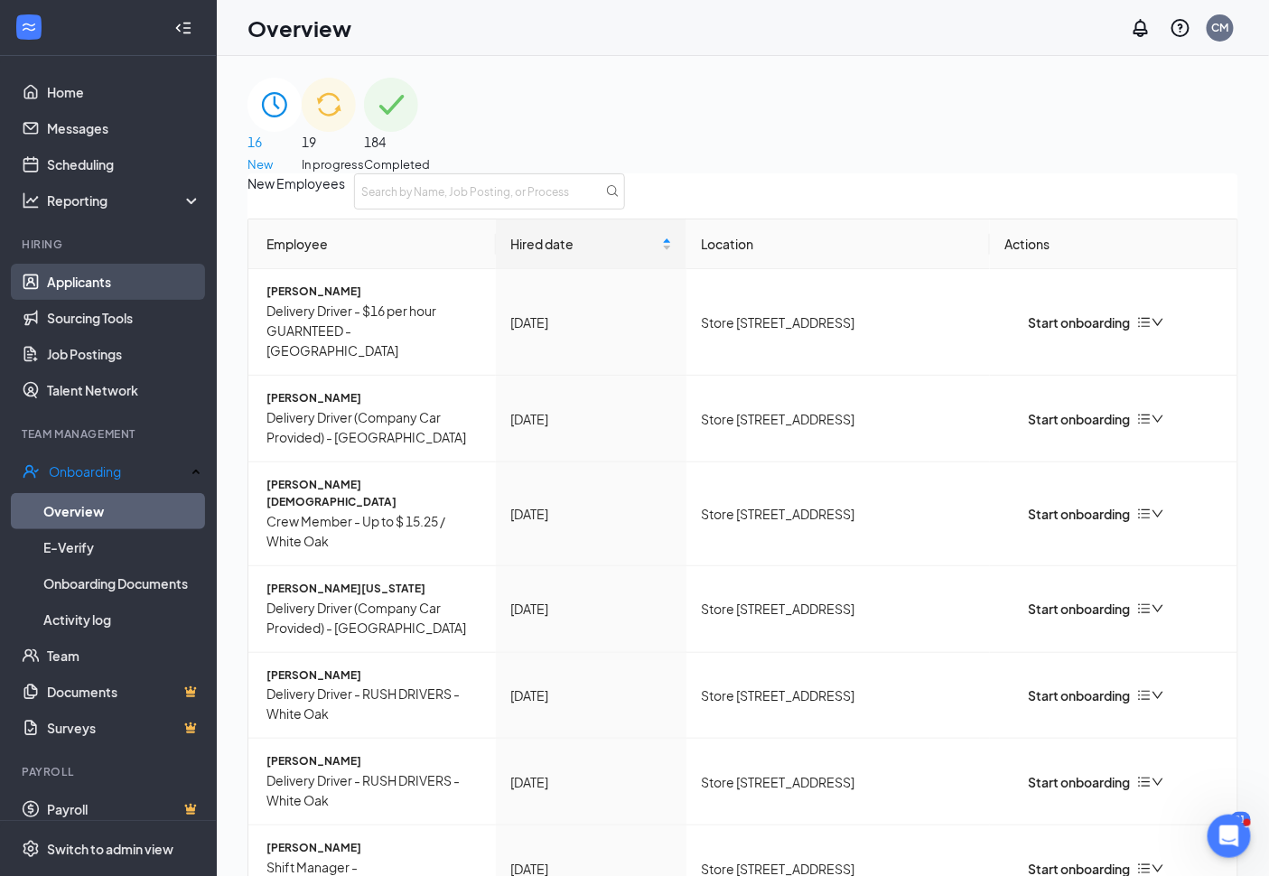
click at [84, 271] on link "Applicants" at bounding box center [124, 282] width 155 height 36
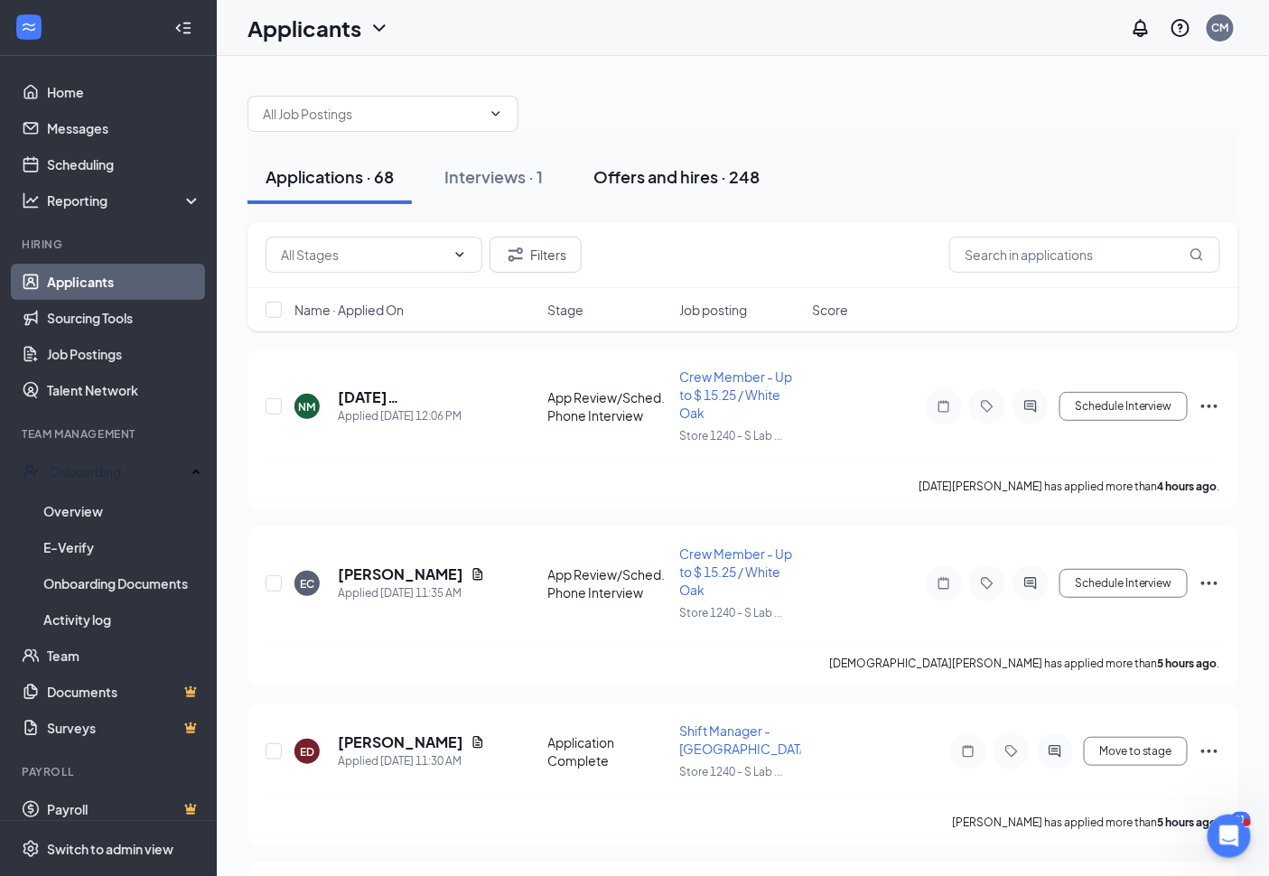
click at [669, 183] on div "Offers and hires · 248" at bounding box center [677, 176] width 166 height 23
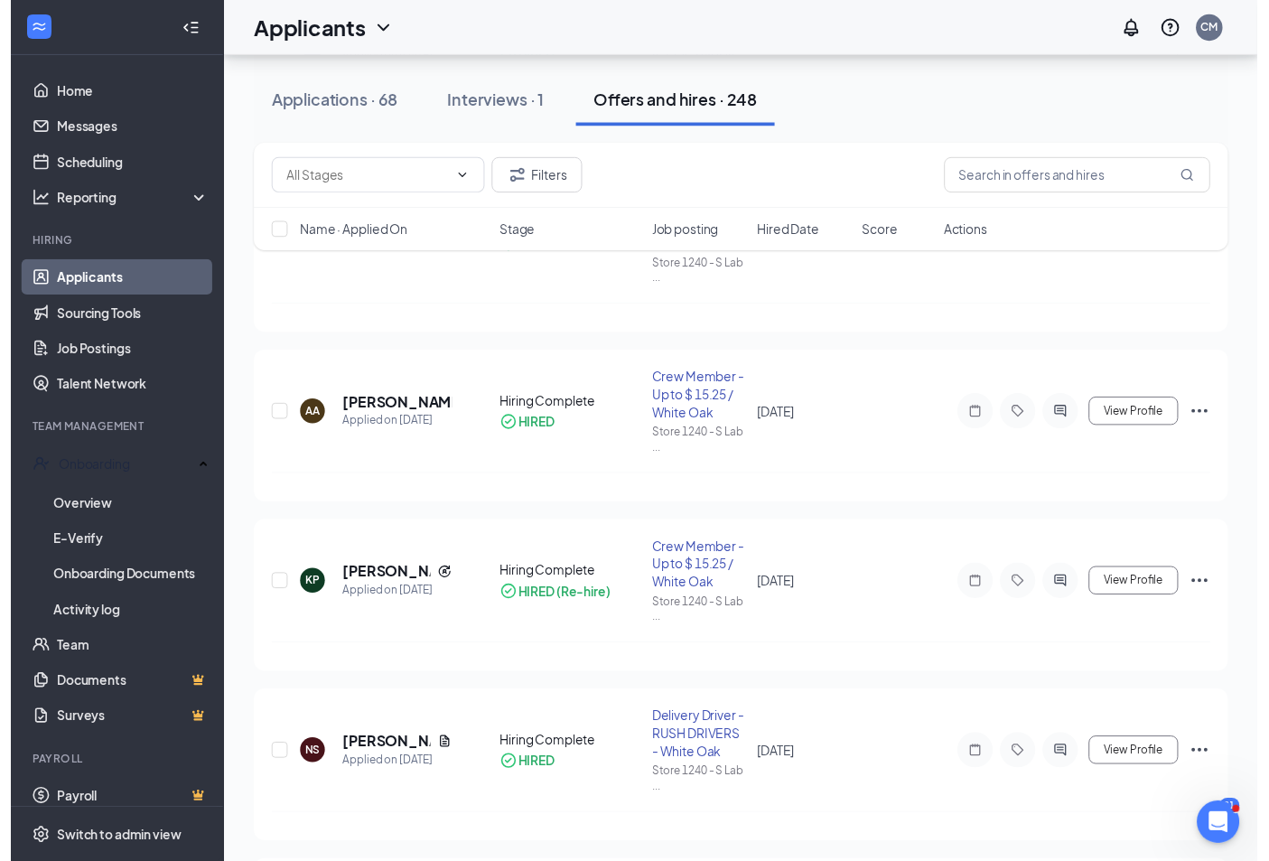
scroll to position [2509, 0]
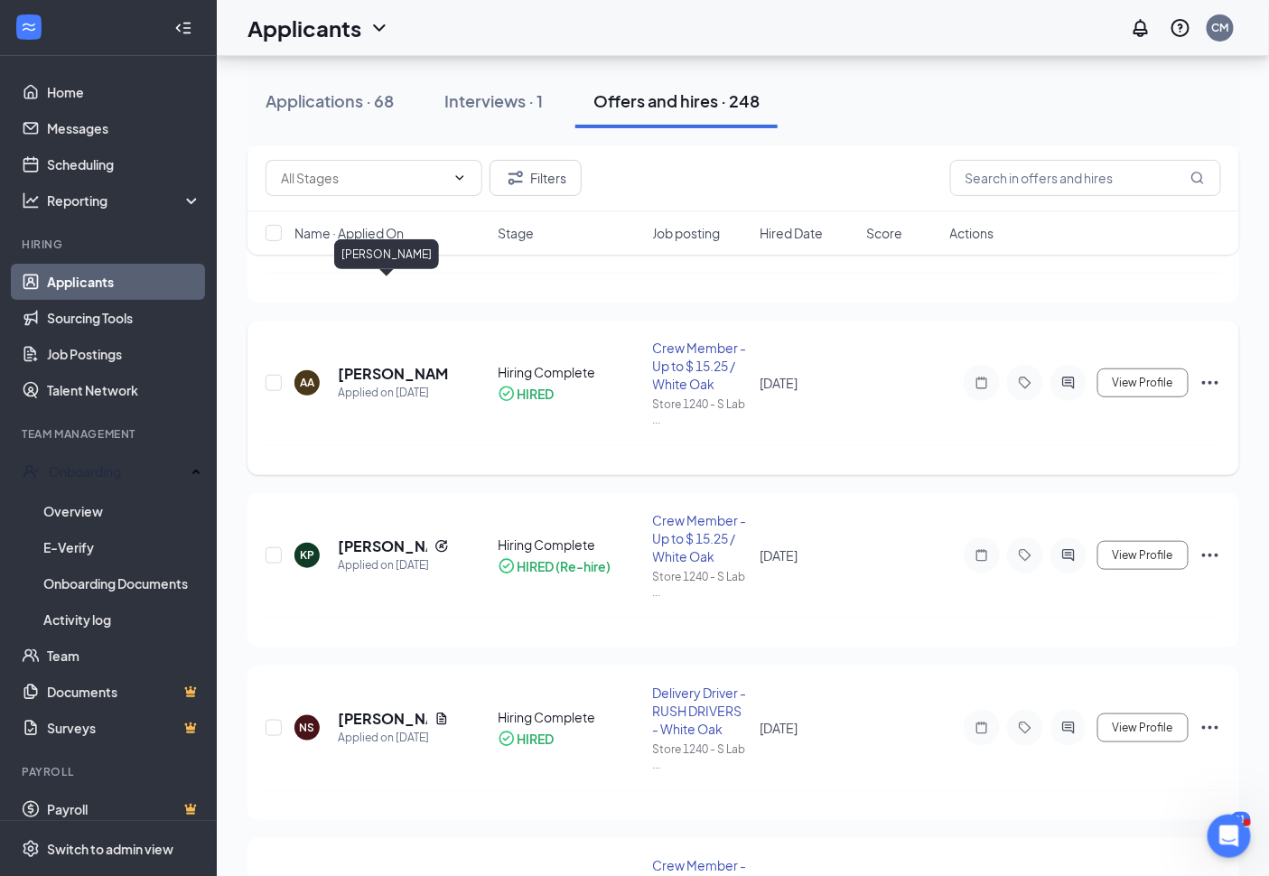
click at [366, 384] on div "Applied on [DATE]" at bounding box center [393, 393] width 111 height 18
click at [368, 364] on h5 "[PERSON_NAME]" at bounding box center [393, 374] width 111 height 20
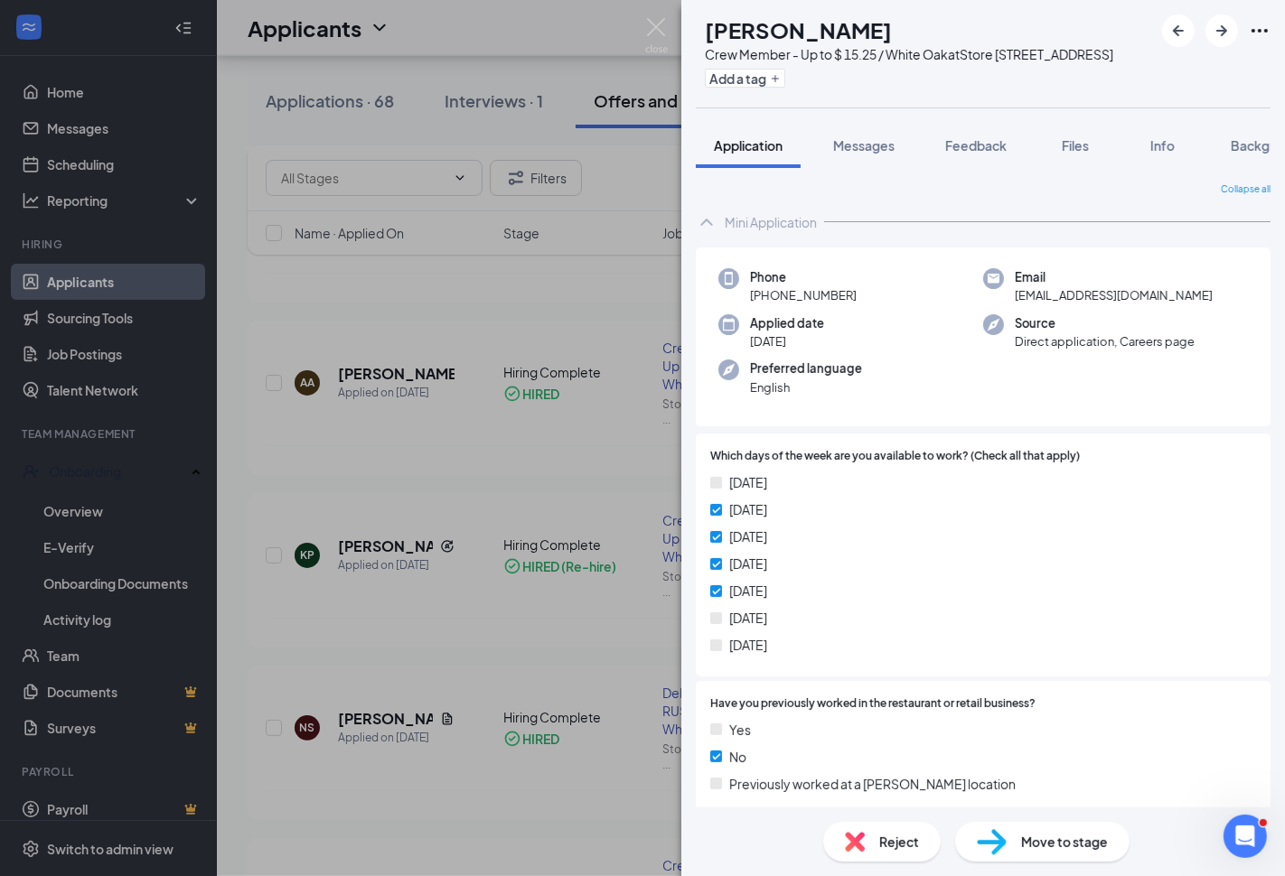
click at [501, 443] on div "AA [PERSON_NAME] Crew Member - Up to $ 15.25 / White Oak at Store [STREET_ADDRE…" at bounding box center [642, 438] width 1285 height 876
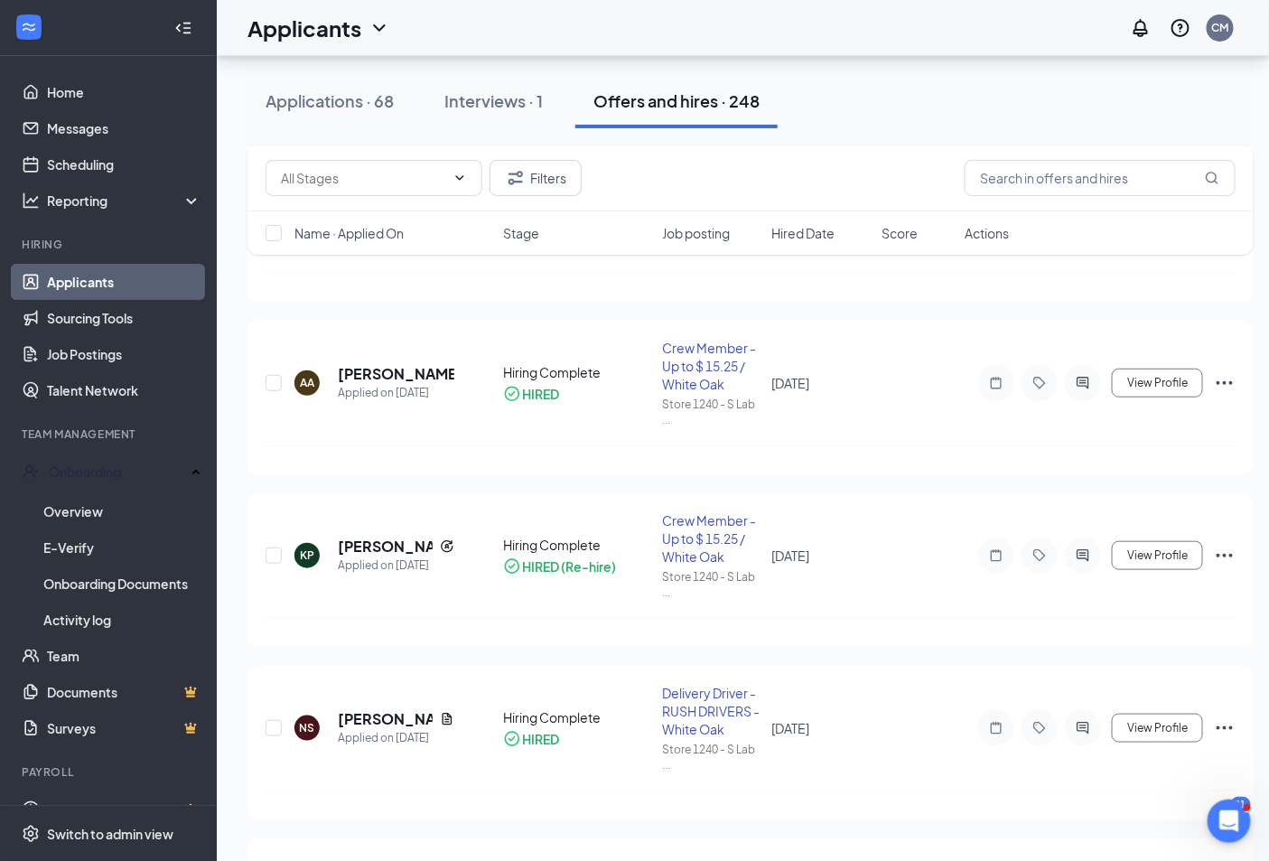
click at [61, 280] on link "Applicants" at bounding box center [124, 282] width 155 height 36
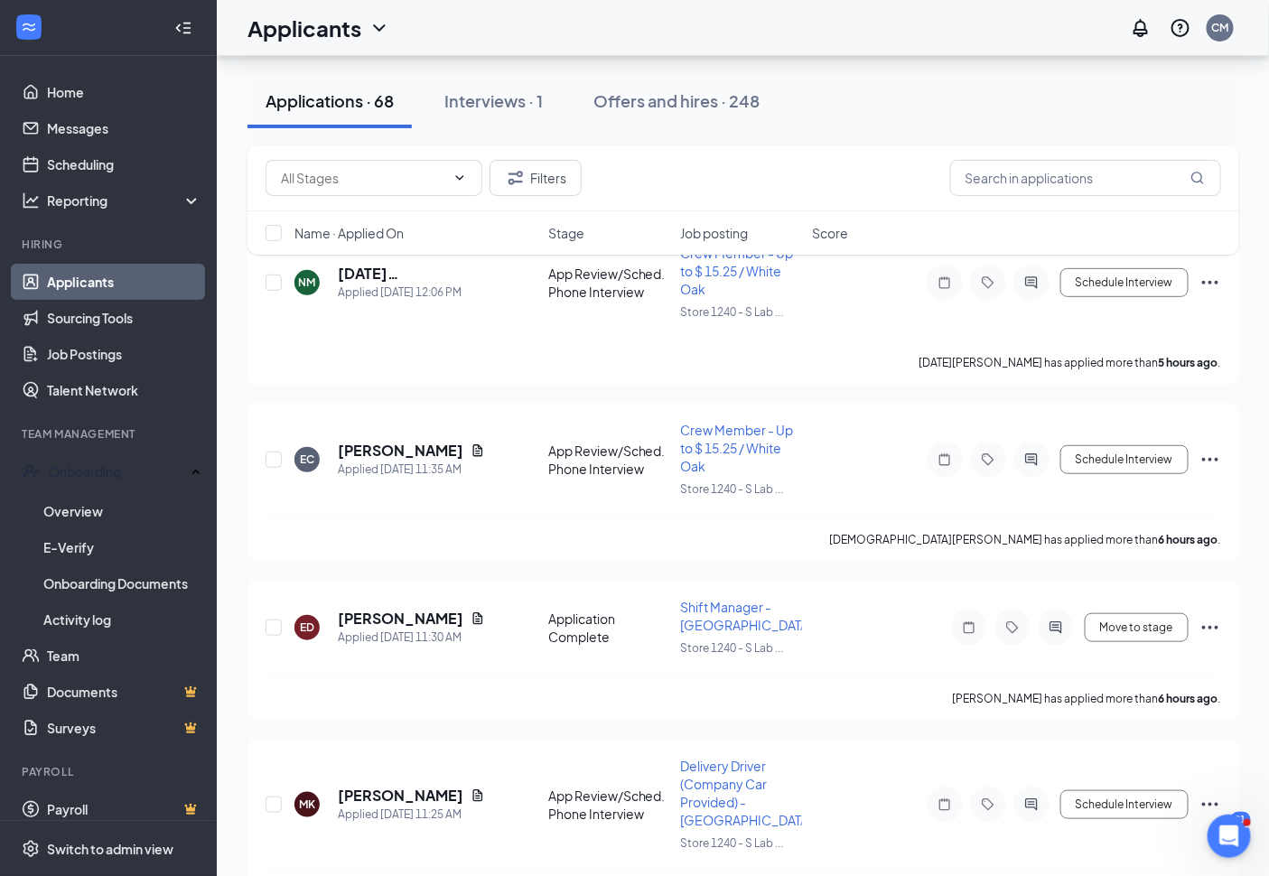
scroll to position [201, 0]
